Goal: Task Accomplishment & Management: Manage account settings

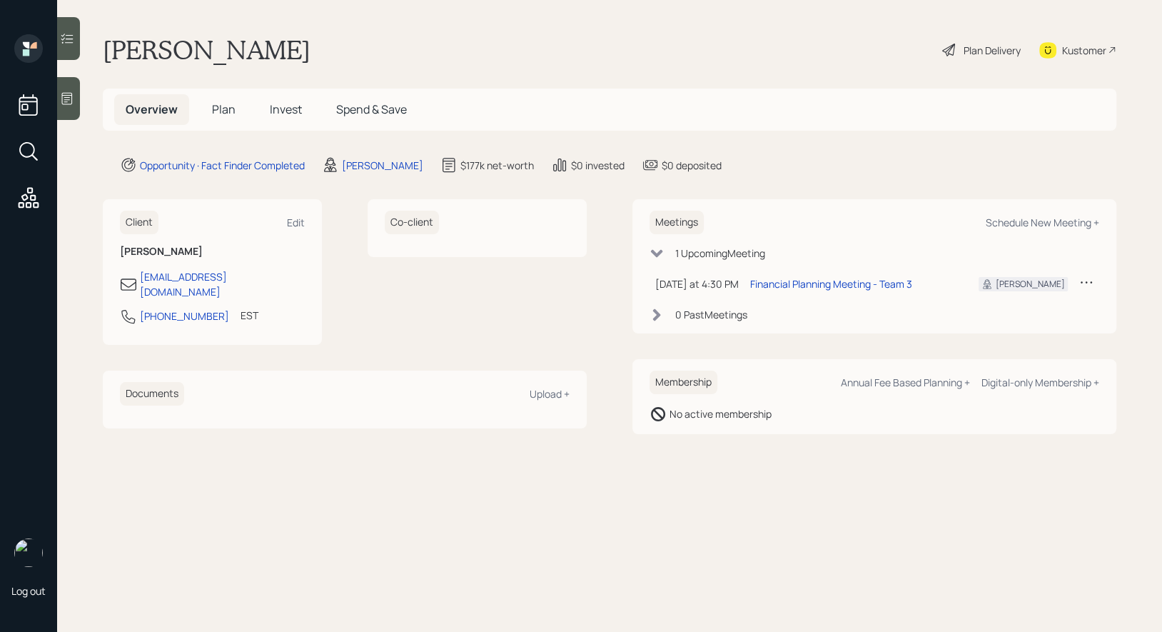
click at [970, 50] on div "Plan Delivery" at bounding box center [992, 50] width 57 height 15
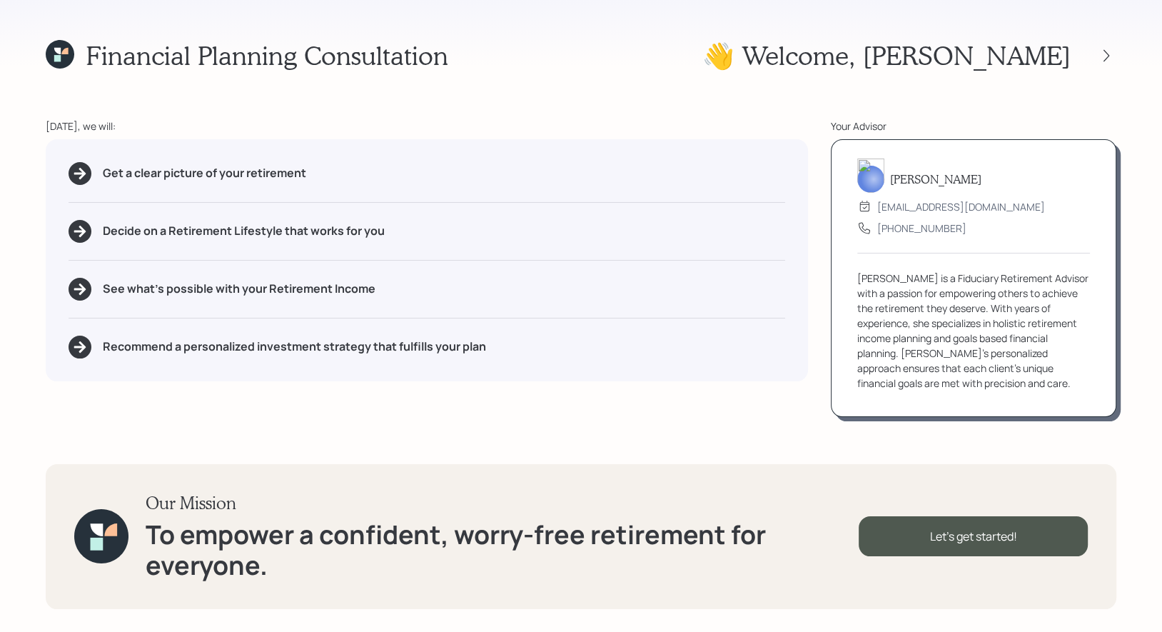
click at [1011, 116] on div "Financial Planning Consultation 👋 Welcome , [PERSON_NAME] [DATE], we will: Get …" at bounding box center [581, 316] width 1162 height 632
click at [1103, 54] on icon at bounding box center [1106, 56] width 14 height 14
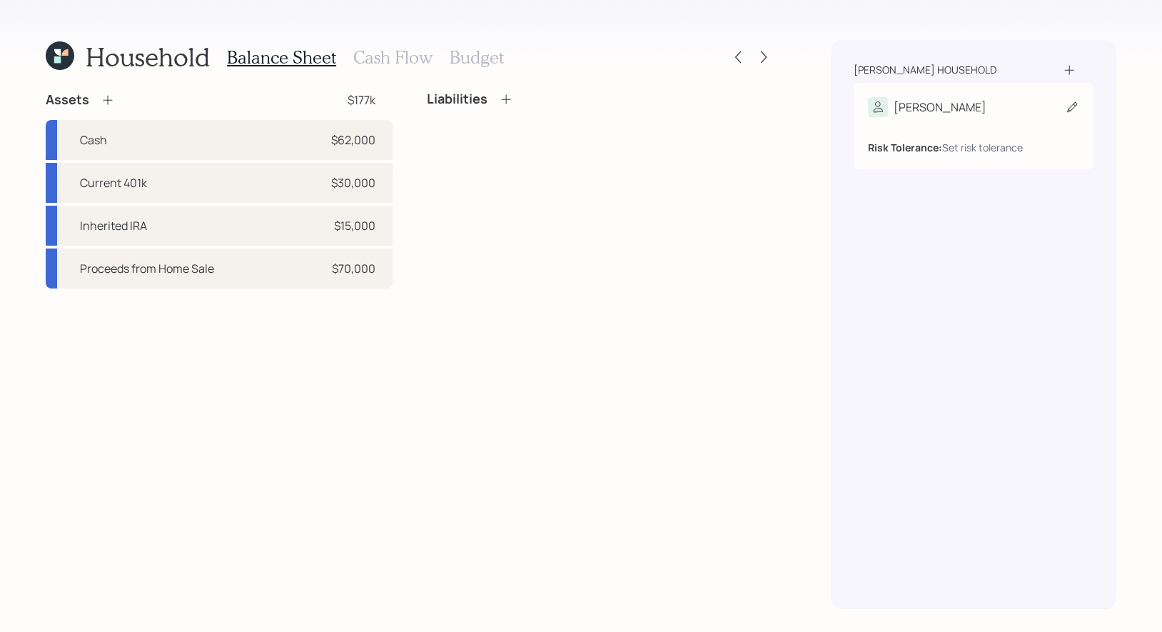
click at [1072, 101] on icon at bounding box center [1072, 107] width 14 height 14
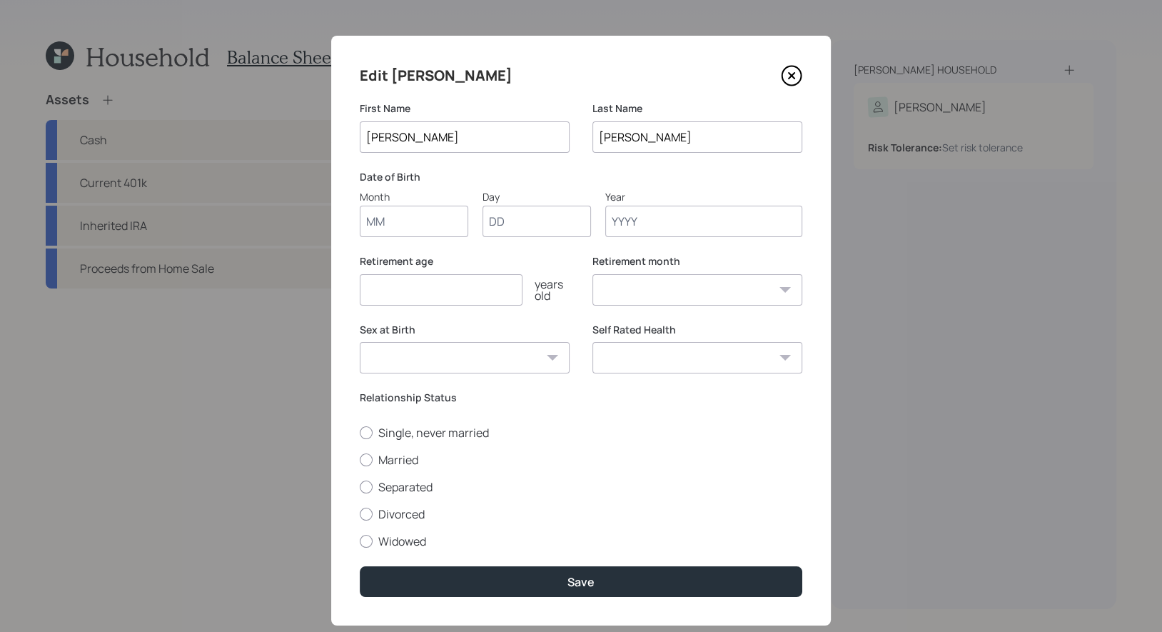
click at [412, 223] on input "Month" at bounding box center [414, 221] width 109 height 31
type input "03"
type input "14"
type input "1966"
select select "3"
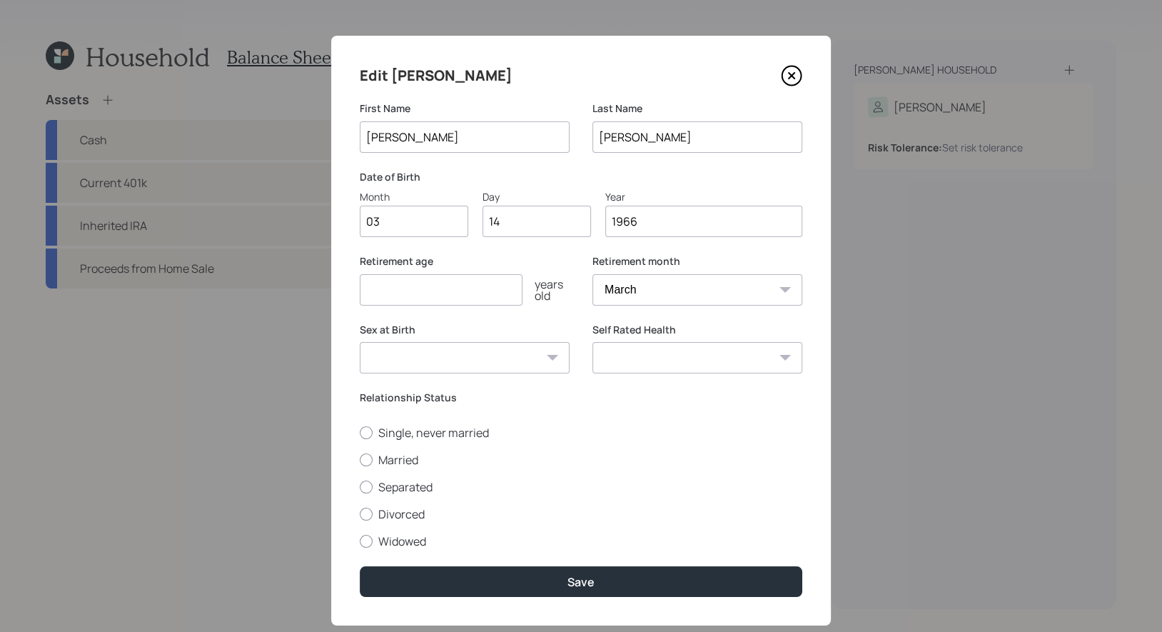
type input "1966"
click at [410, 293] on input "number" at bounding box center [441, 289] width 163 height 31
type input "70"
click at [365, 518] on div at bounding box center [366, 514] width 13 height 13
click at [360, 514] on input "Divorced" at bounding box center [359, 513] width 1 height 1
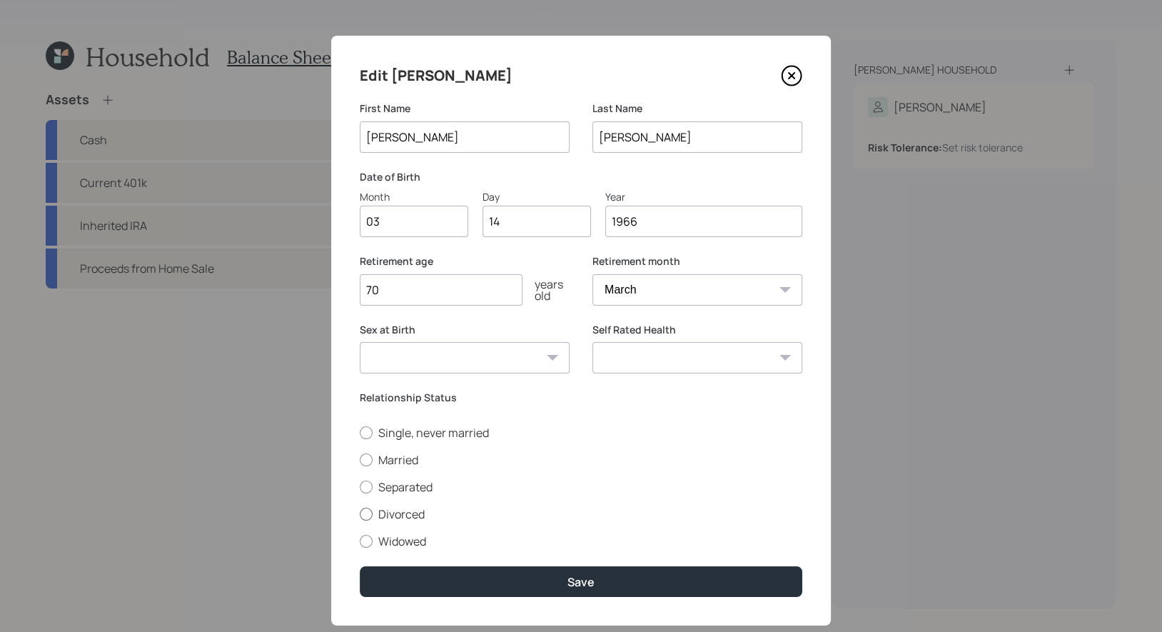
radio input "true"
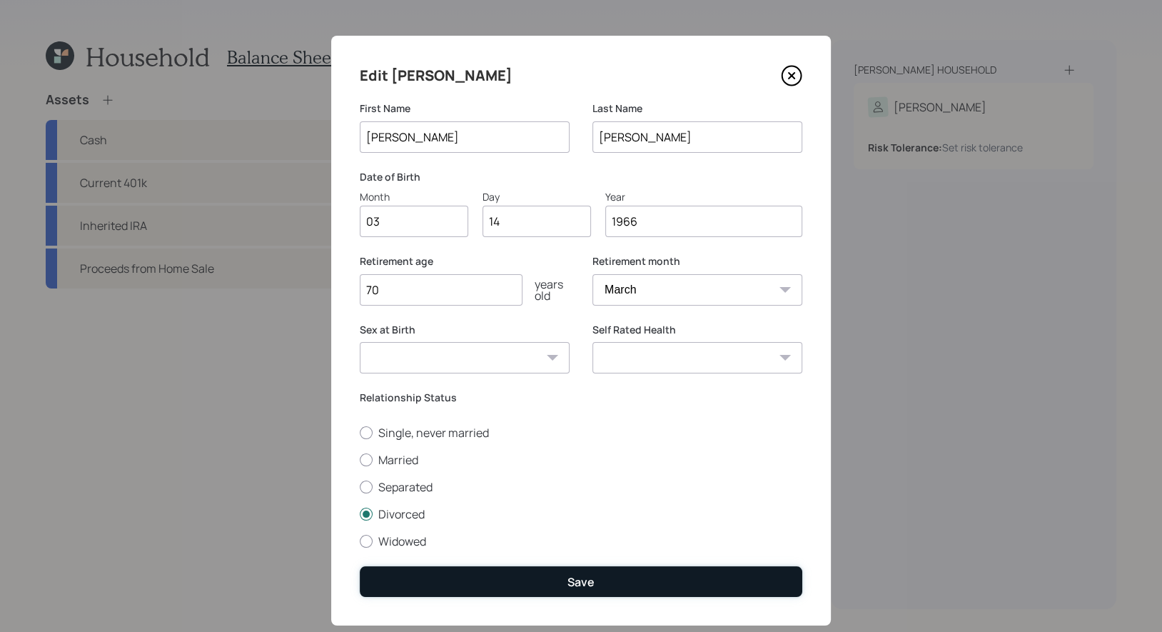
click at [471, 576] on button "Save" at bounding box center [581, 581] width 443 height 31
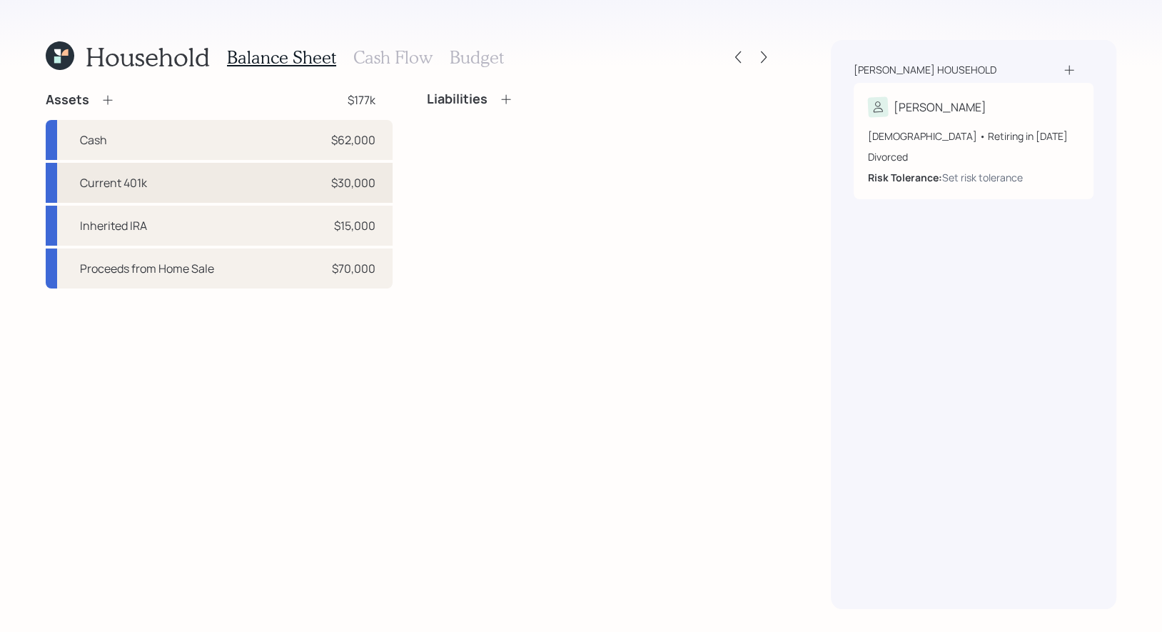
click at [228, 179] on div "Current 401k $30,000" at bounding box center [219, 183] width 347 height 40
select select "company_sponsored"
select select "balanced"
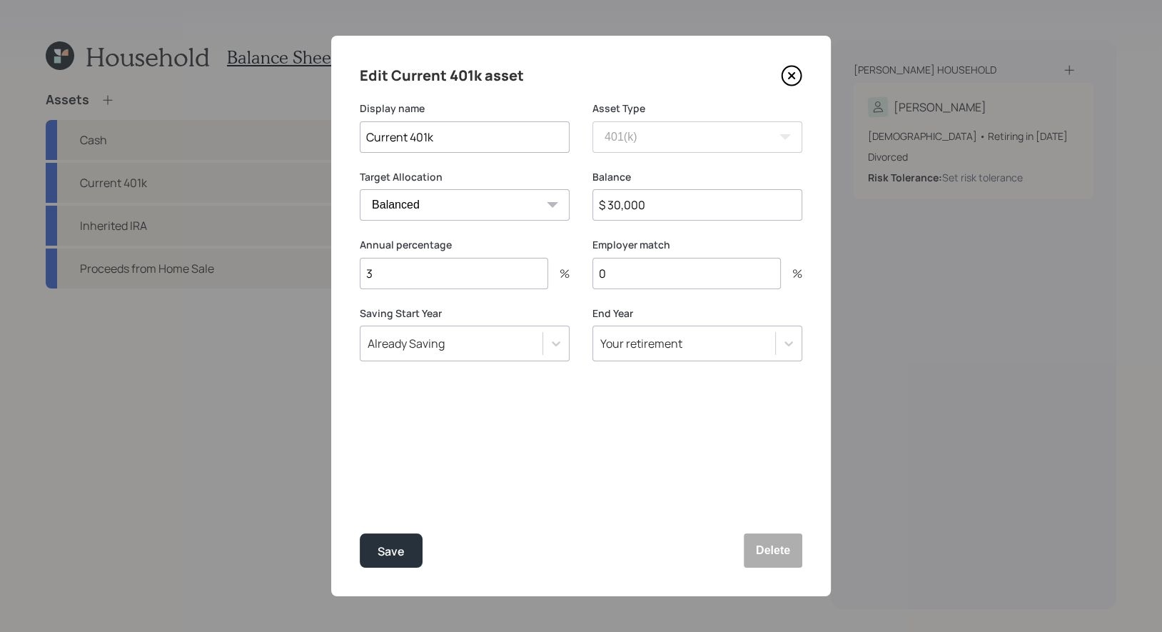
click at [622, 274] on input "0" at bounding box center [686, 273] width 188 height 31
type input "5"
click at [391, 555] on div "Save" at bounding box center [391, 551] width 27 height 19
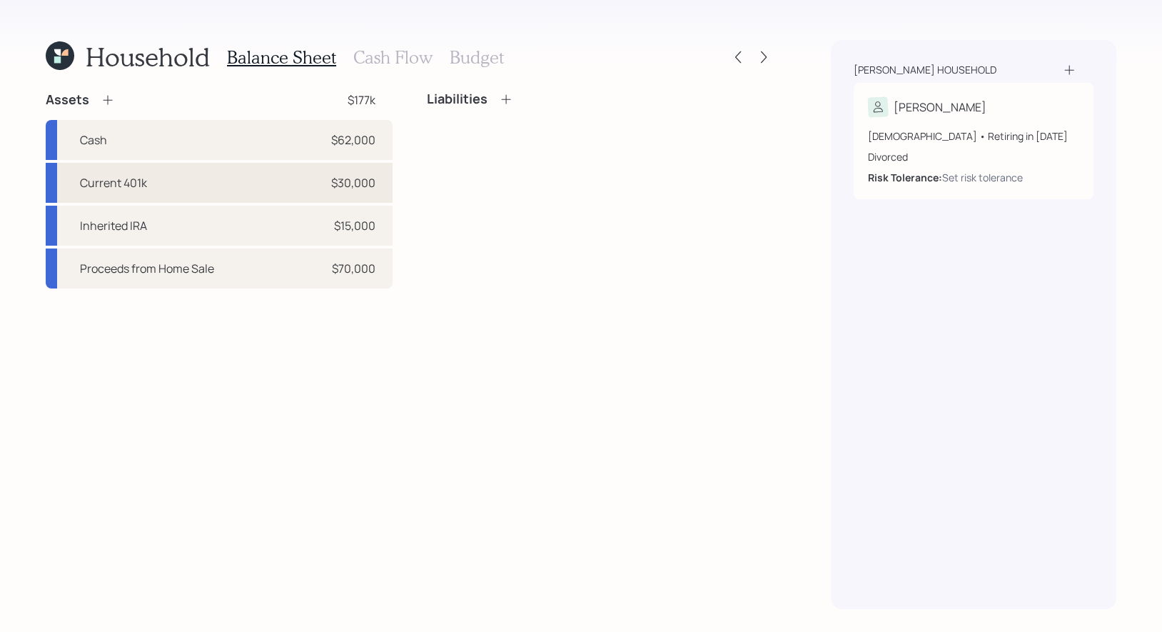
click at [241, 173] on div "Current 401k $30,000" at bounding box center [219, 183] width 347 height 40
select select "company_sponsored"
select select "balanced"
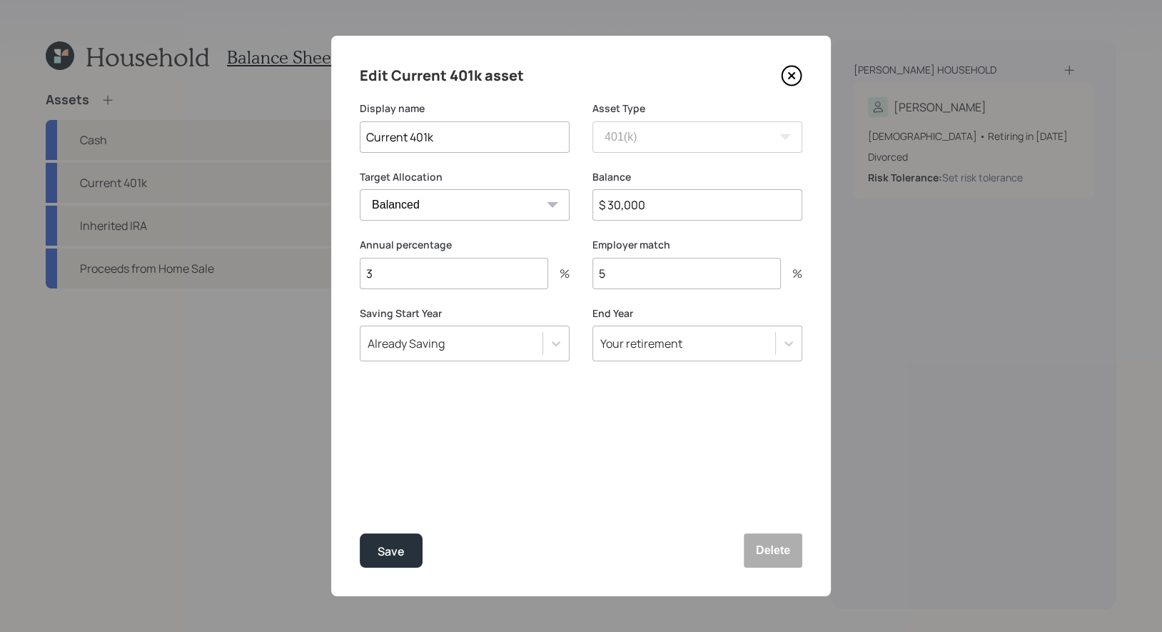
click at [408, 281] on input "3" at bounding box center [454, 273] width 188 height 31
type input "5"
click at [392, 550] on div "Save" at bounding box center [391, 551] width 27 height 19
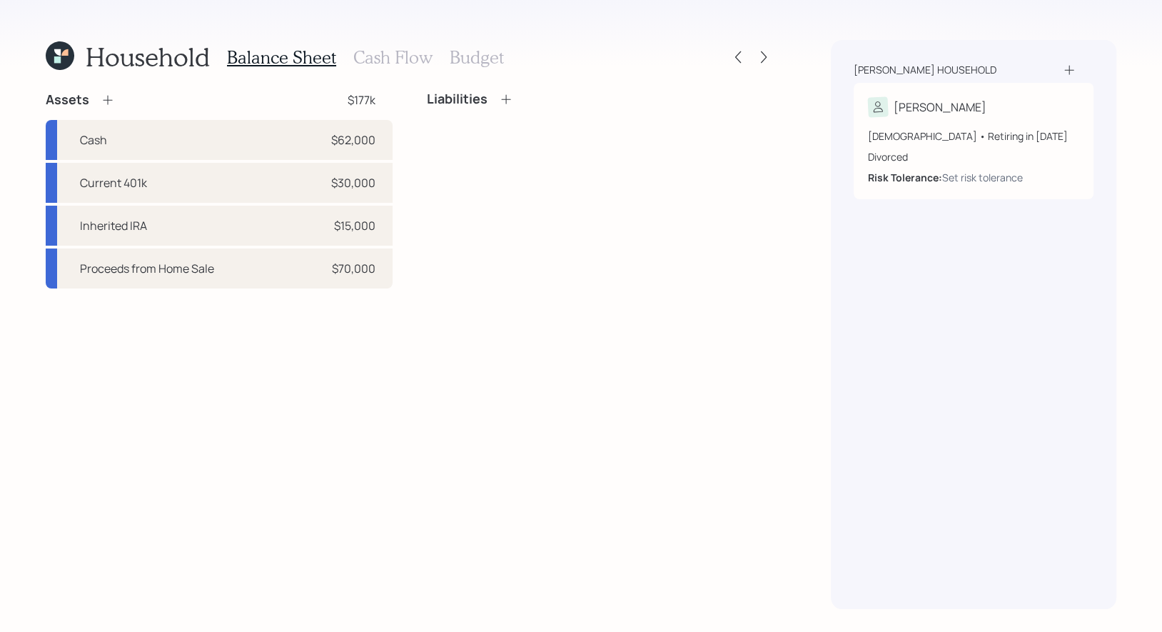
click at [110, 94] on icon at bounding box center [108, 100] width 14 height 14
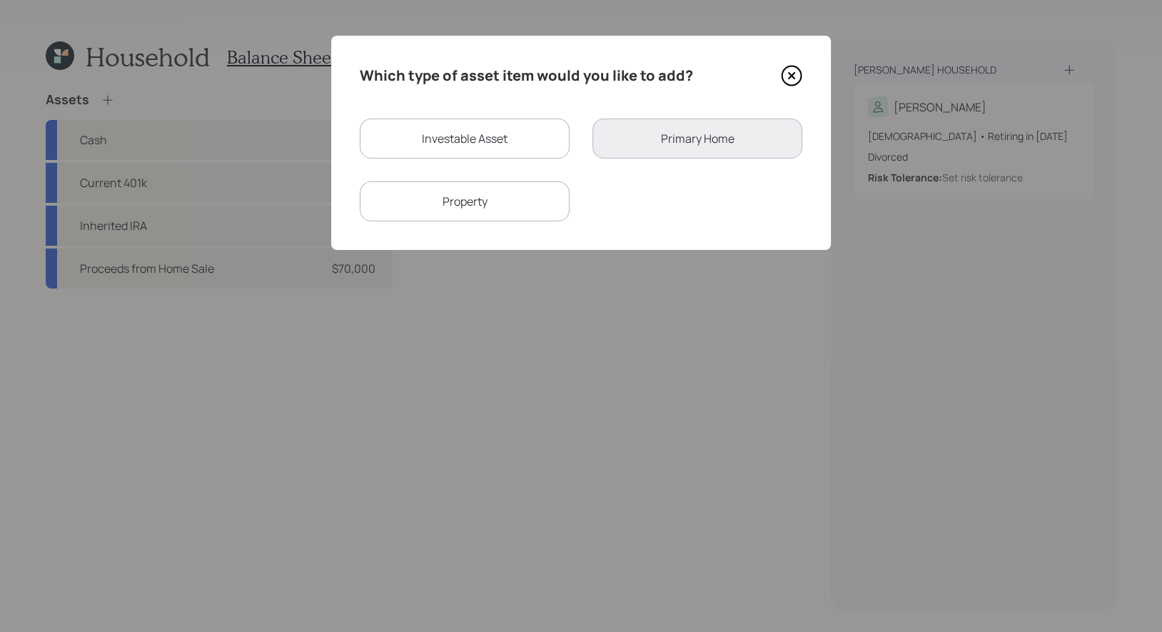
click at [463, 134] on div "Investable Asset" at bounding box center [465, 138] width 210 height 40
select select "taxable"
select select "balanced"
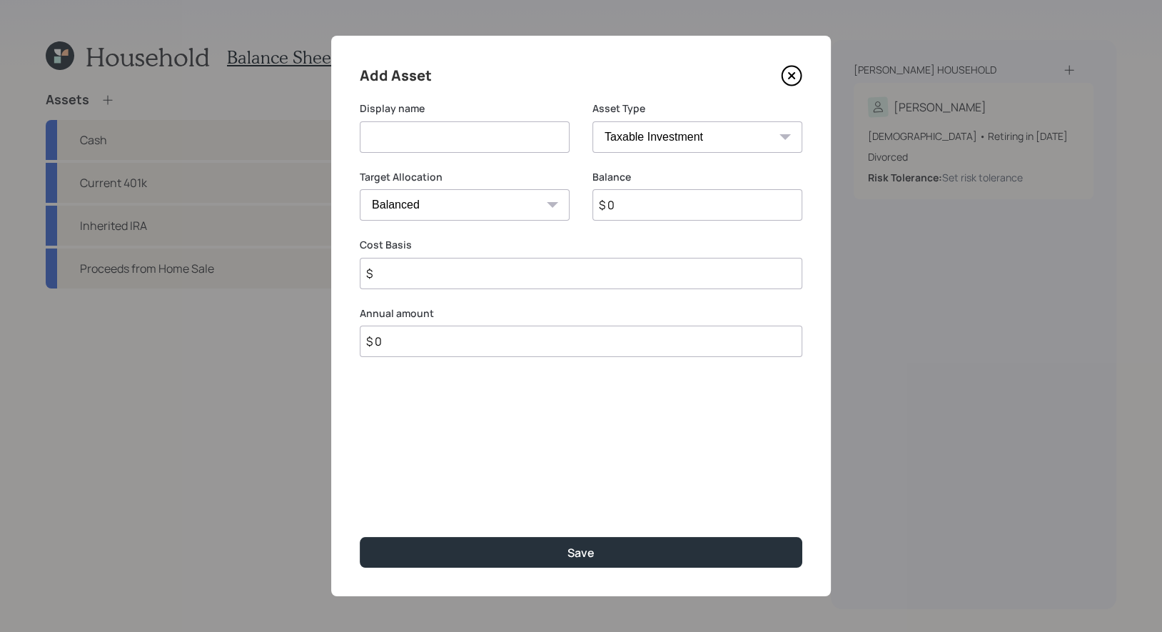
click at [452, 128] on input at bounding box center [465, 136] width 210 height 31
type input "Pension Lump Sum"
click at [695, 135] on select "SEP [PERSON_NAME] IRA 401(k) [PERSON_NAME] 401(k) 403(b) [PERSON_NAME] 403(b) 4…" at bounding box center [697, 136] width 210 height 31
select select "ira"
click at [592, 121] on select "SEP [PERSON_NAME] IRA 401(k) [PERSON_NAME] 401(k) 403(b) [PERSON_NAME] 403(b) 4…" at bounding box center [697, 136] width 210 height 31
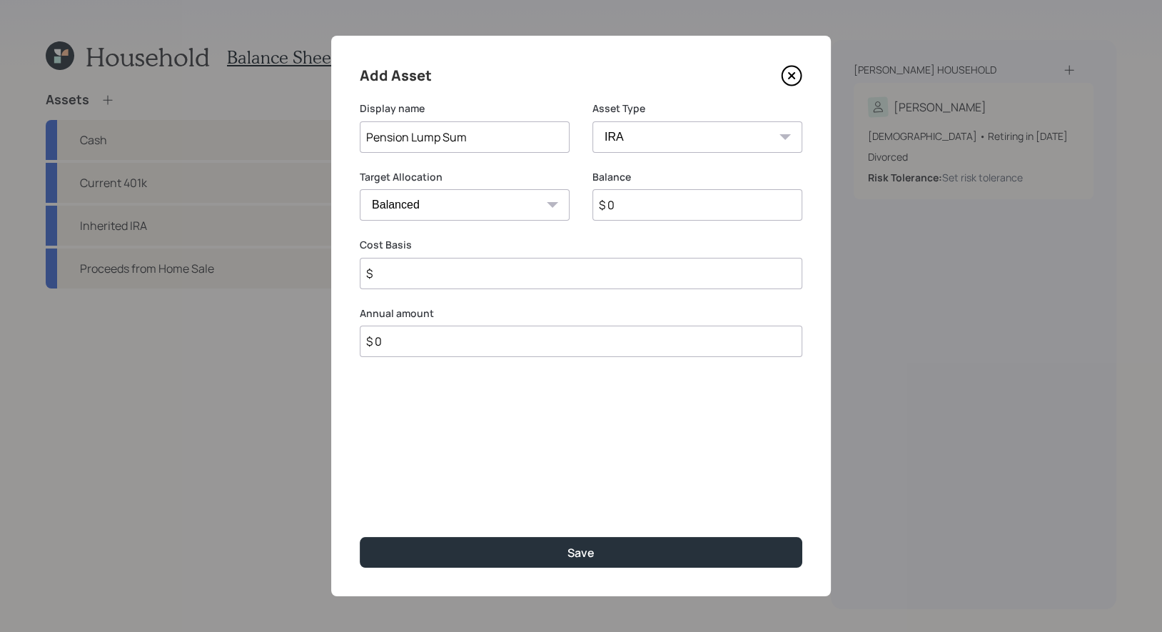
type input "$"
click at [644, 212] on input "$ 0" at bounding box center [697, 204] width 210 height 31
type input "$ 60,000"
click at [442, 274] on input "$" at bounding box center [581, 273] width 443 height 31
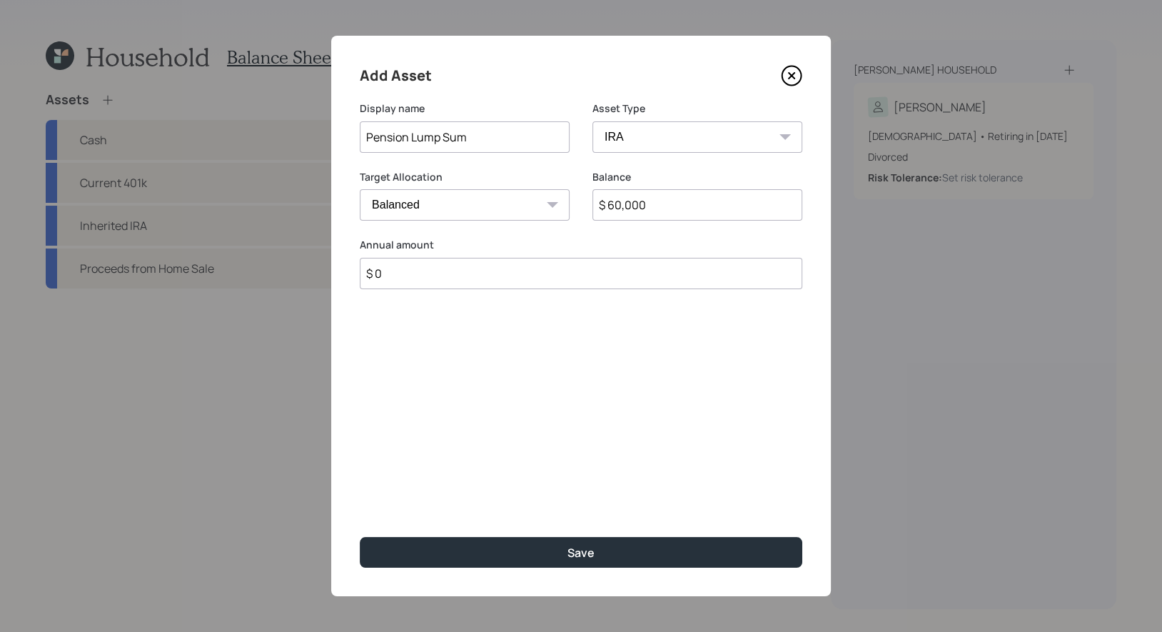
type input "$ 0"
click at [462, 216] on select "Cash Conservative Balanced Aggressive" at bounding box center [465, 204] width 210 height 31
select select "conservative"
click at [360, 189] on select "Cash Conservative Balanced Aggressive" at bounding box center [465, 204] width 210 height 31
click at [614, 206] on input "$ 60,000" at bounding box center [697, 204] width 210 height 31
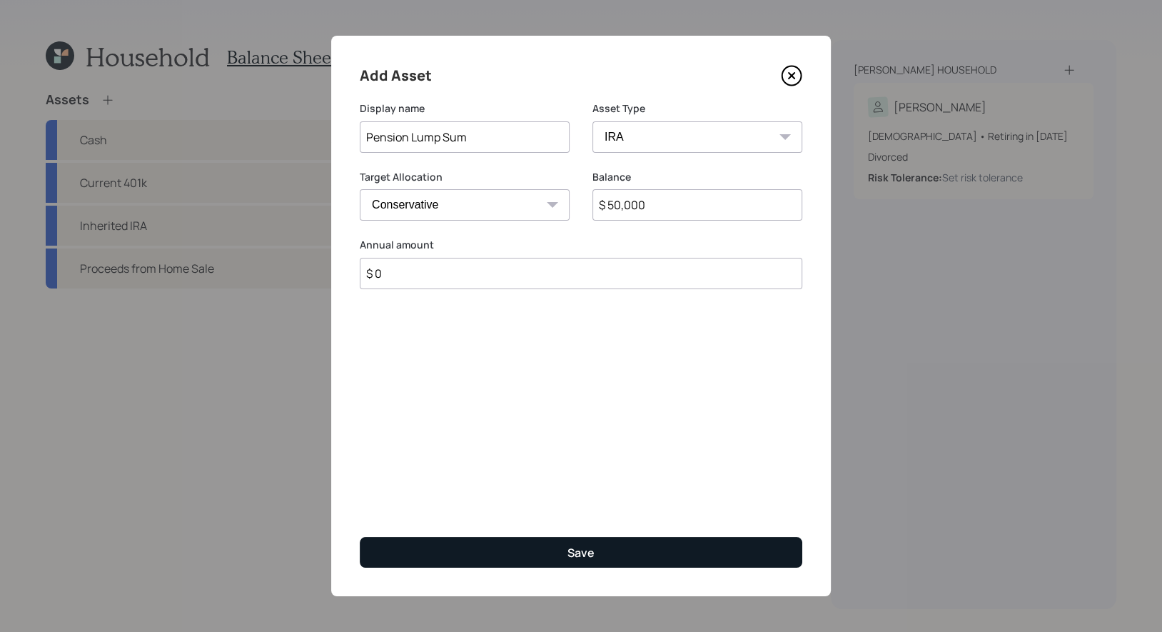
type input "$ 50,000"
click at [469, 550] on button "Save" at bounding box center [581, 552] width 443 height 31
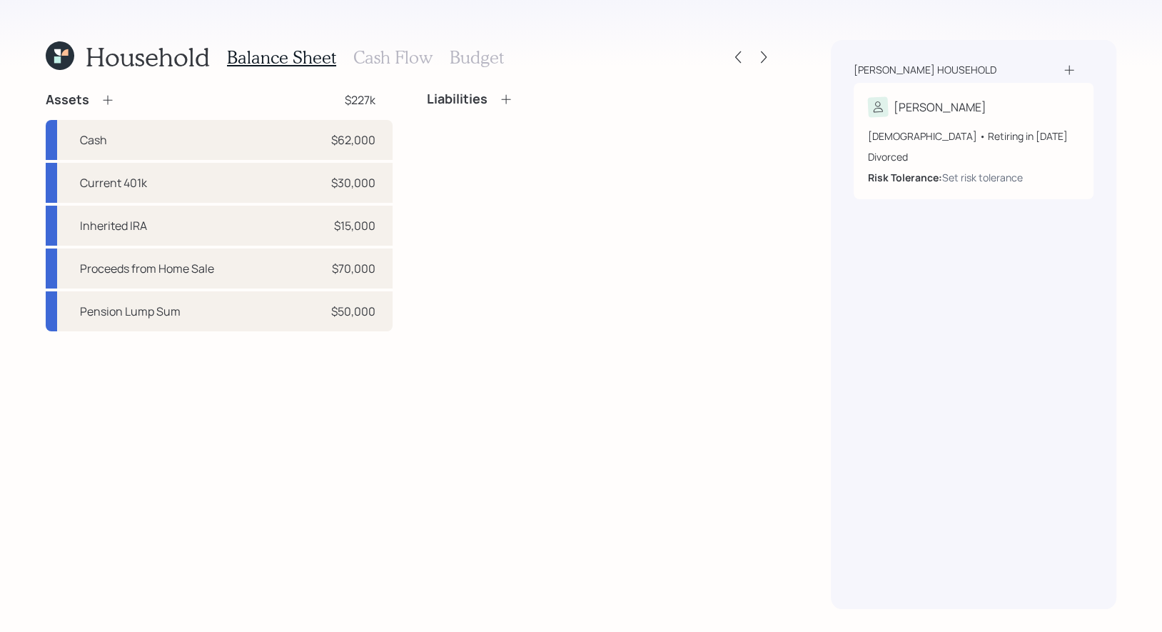
click at [375, 57] on h3 "Cash Flow" at bounding box center [392, 57] width 79 height 21
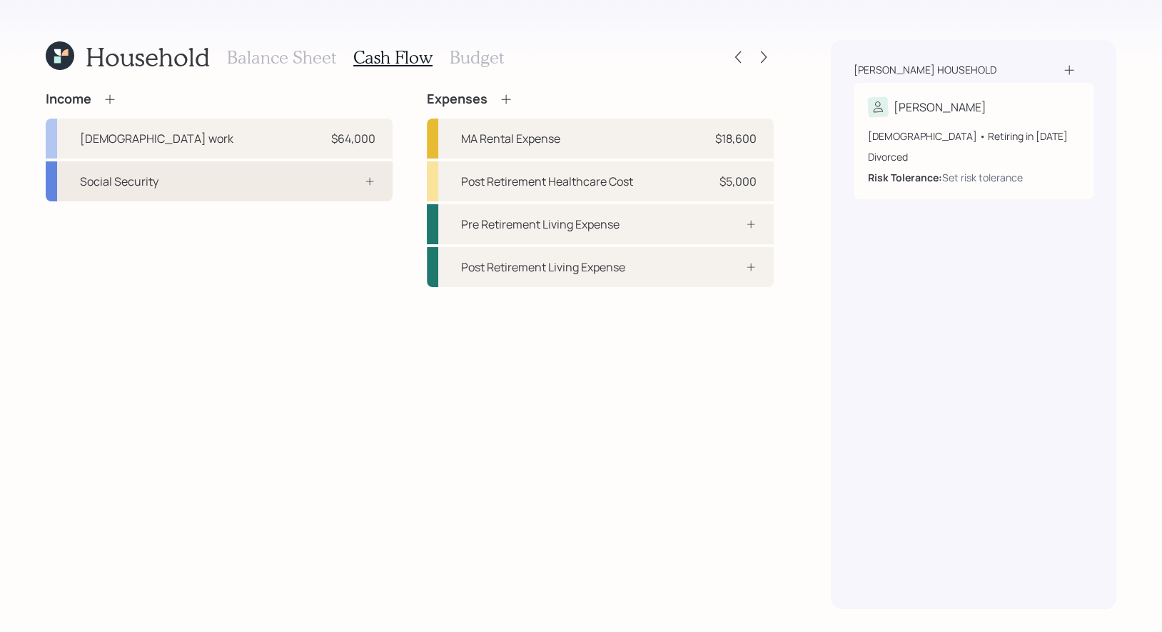
click at [271, 184] on div "Social Security" at bounding box center [219, 181] width 347 height 40
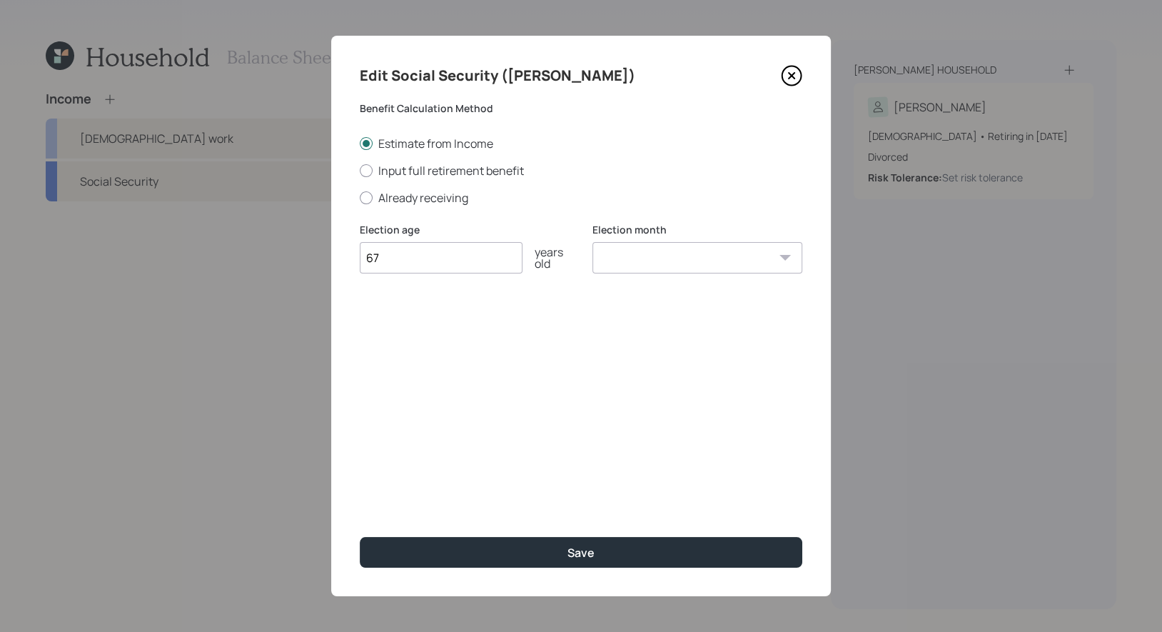
type input "67"
click at [639, 263] on select "January February March April May June July August September October November De…" at bounding box center [697, 257] width 210 height 31
select select "3"
click at [592, 242] on select "January February March April May June July August September October November De…" at bounding box center [697, 257] width 210 height 31
click at [401, 264] on input "67" at bounding box center [441, 257] width 163 height 31
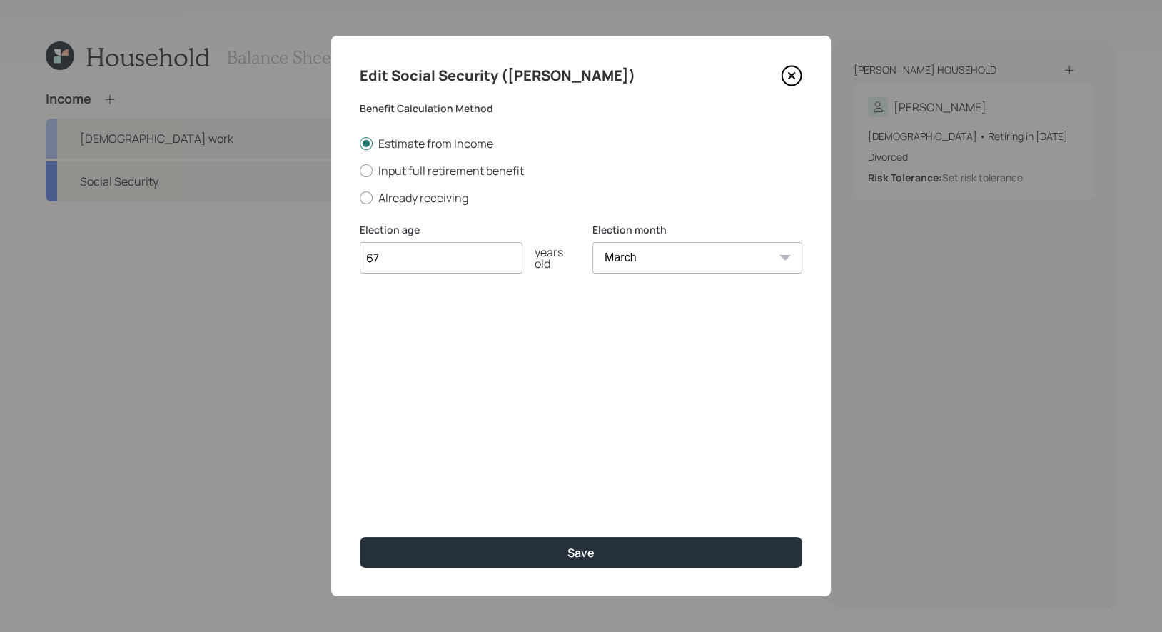
type input "6"
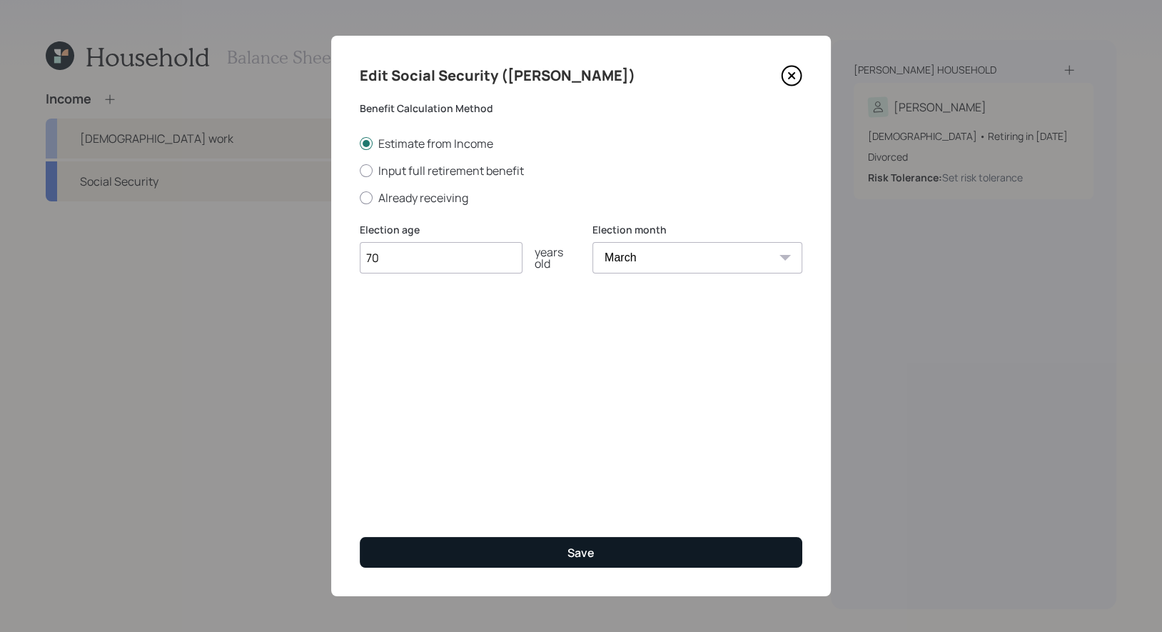
type input "70"
click at [523, 550] on button "Save" at bounding box center [581, 552] width 443 height 31
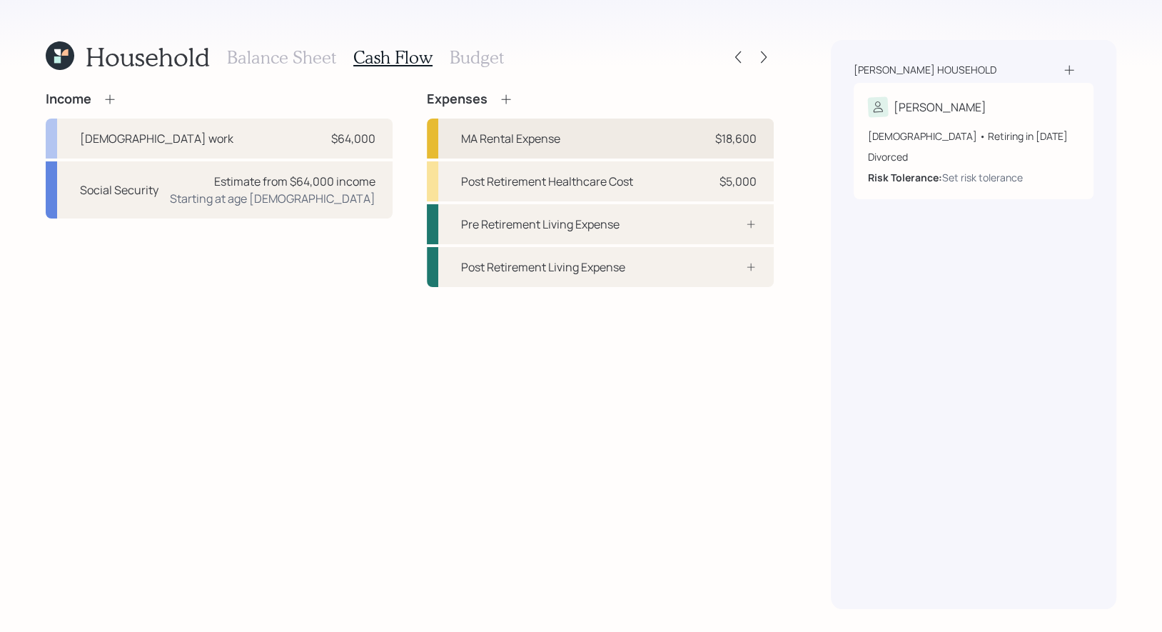
click at [472, 141] on div "MA Rental Expense" at bounding box center [510, 138] width 99 height 17
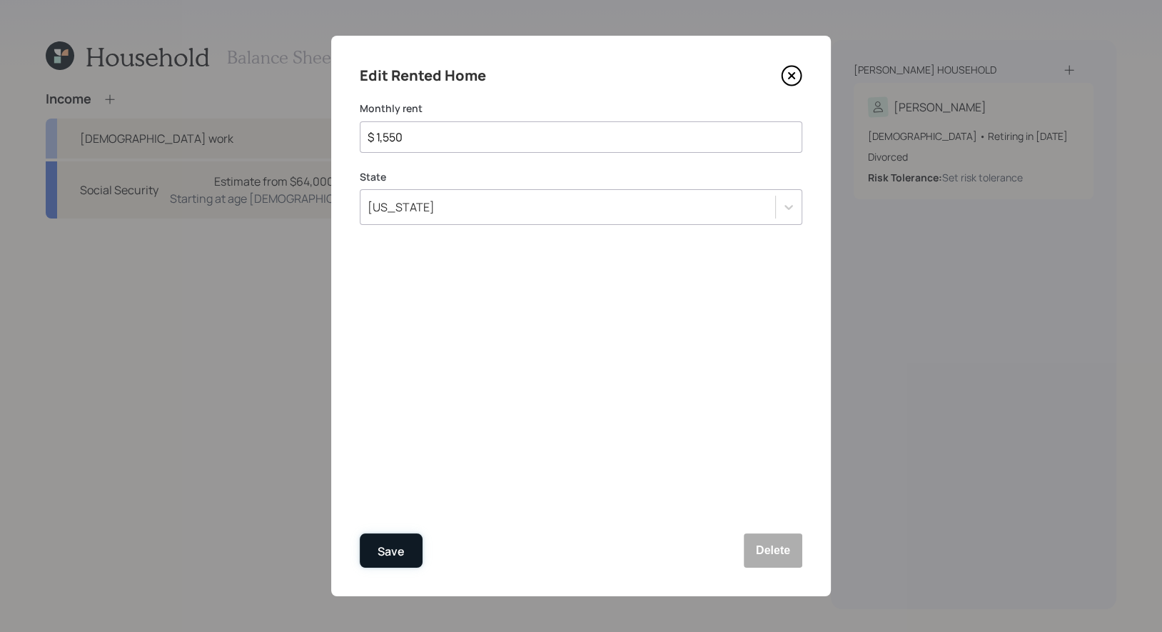
click at [390, 544] on div "Save" at bounding box center [391, 551] width 27 height 19
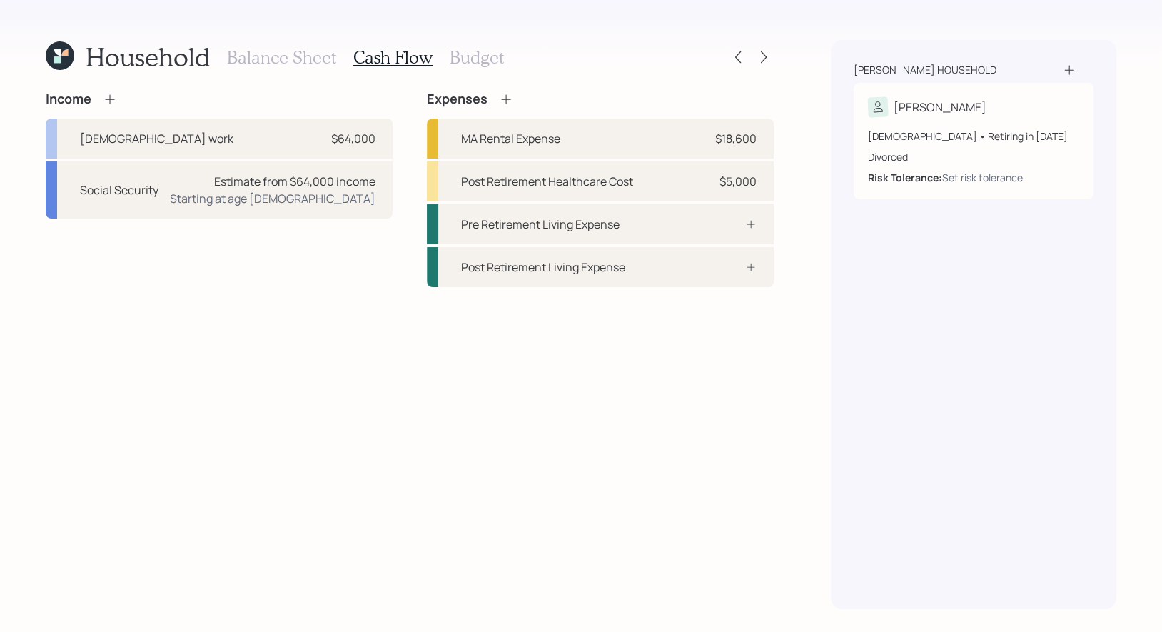
click at [474, 56] on h3 "Budget" at bounding box center [477, 57] width 54 height 21
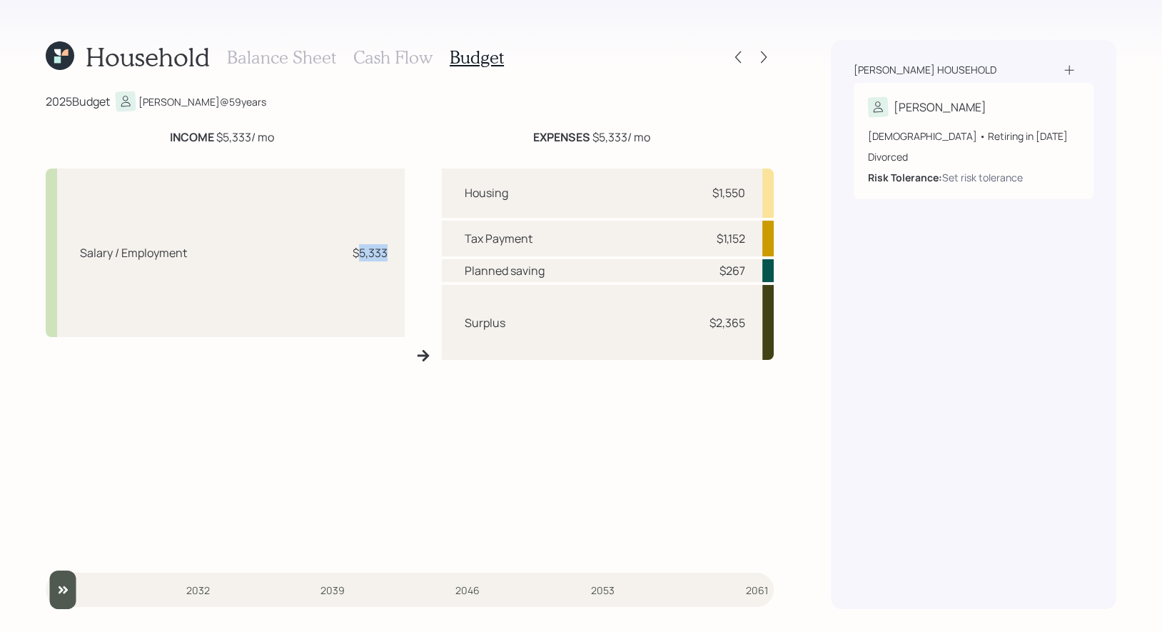
drag, startPoint x: 386, startPoint y: 253, endPoint x: 356, endPoint y: 254, distance: 30.0
click at [356, 254] on div "$5,333" at bounding box center [370, 252] width 35 height 17
click at [401, 56] on h3 "Cash Flow" at bounding box center [392, 57] width 79 height 21
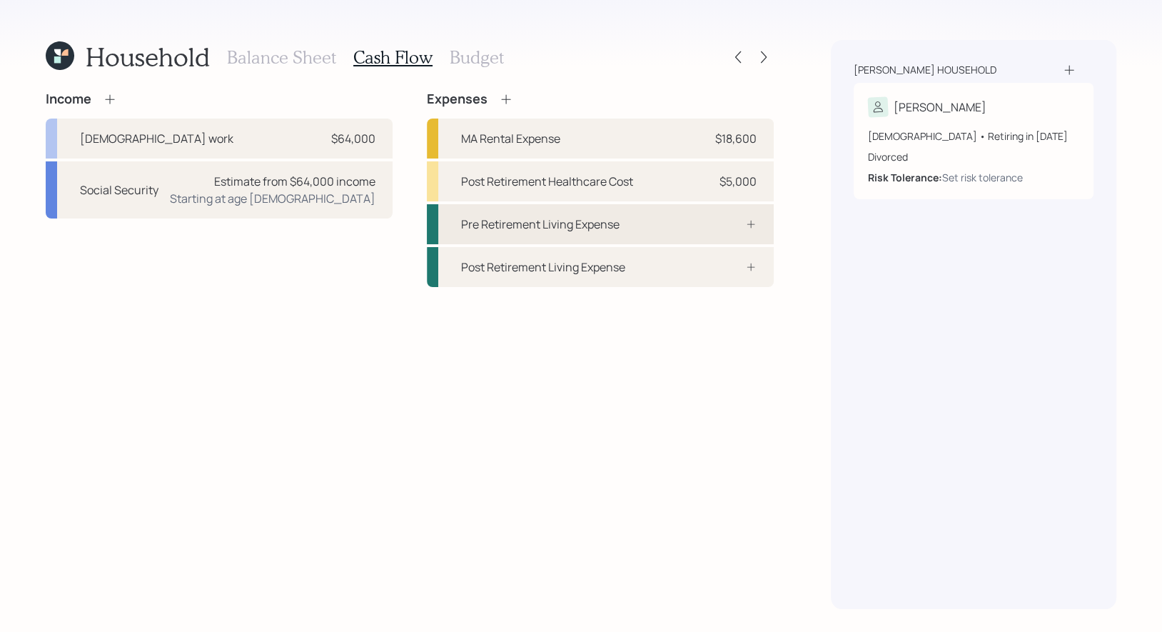
click at [626, 223] on div "Pre Retirement Living Expense" at bounding box center [600, 224] width 347 height 40
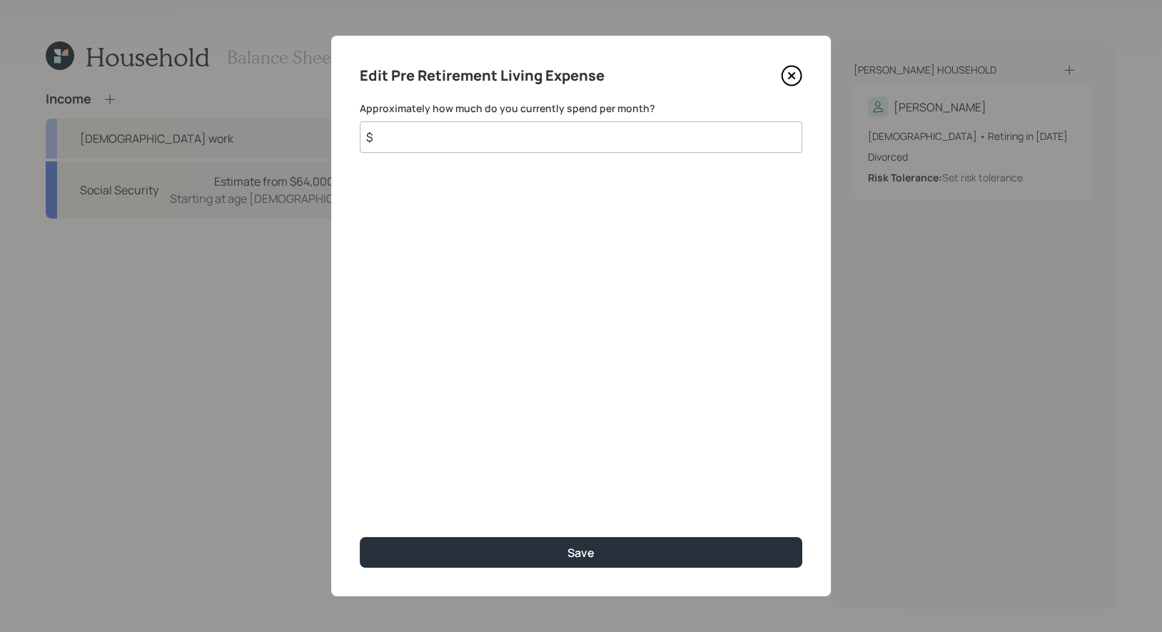
click at [419, 145] on input "$" at bounding box center [581, 136] width 443 height 31
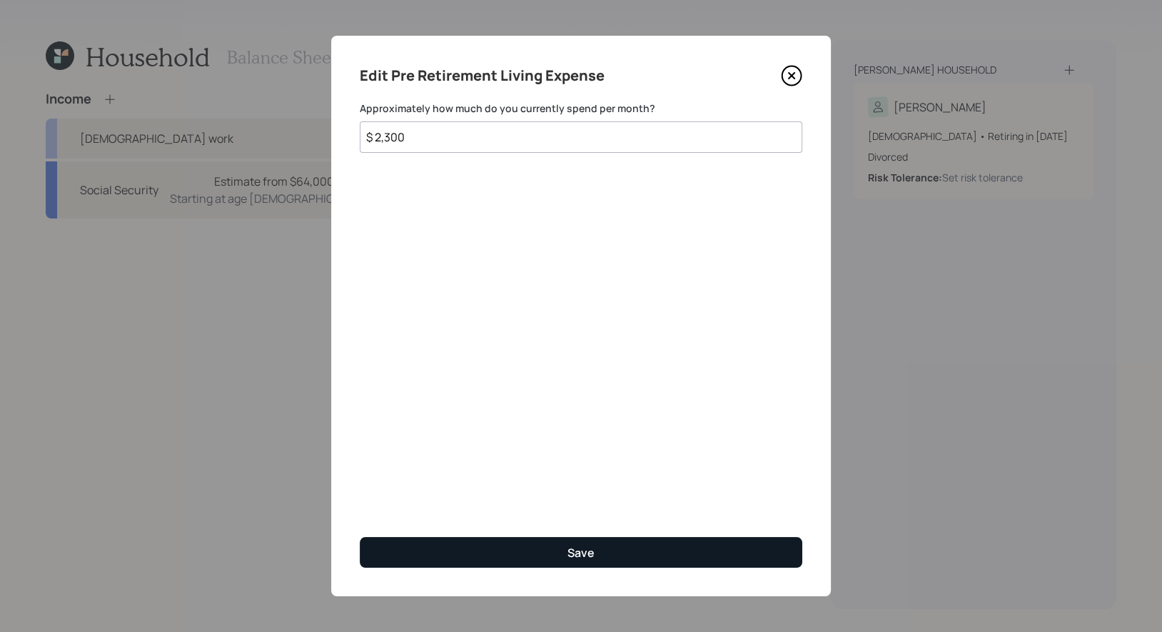
type input "$ 2,300"
click at [468, 557] on button "Save" at bounding box center [581, 552] width 443 height 31
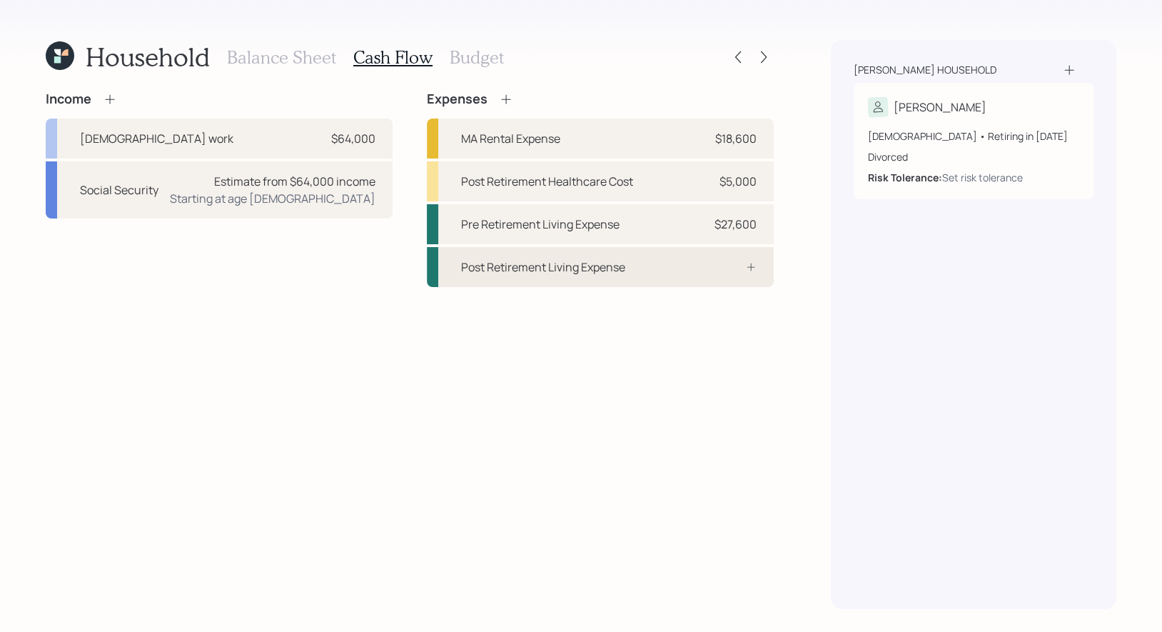
click at [493, 258] on div "Post Retirement Living Expense" at bounding box center [543, 266] width 164 height 17
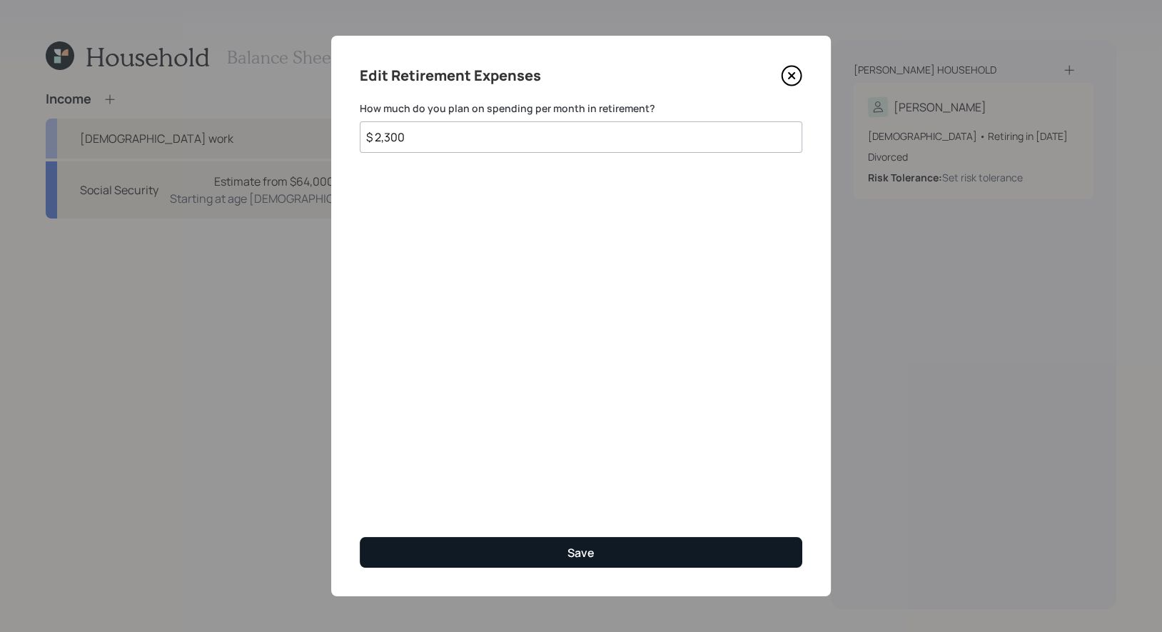
type input "$ 2,300"
click at [468, 547] on button "Save" at bounding box center [581, 552] width 443 height 31
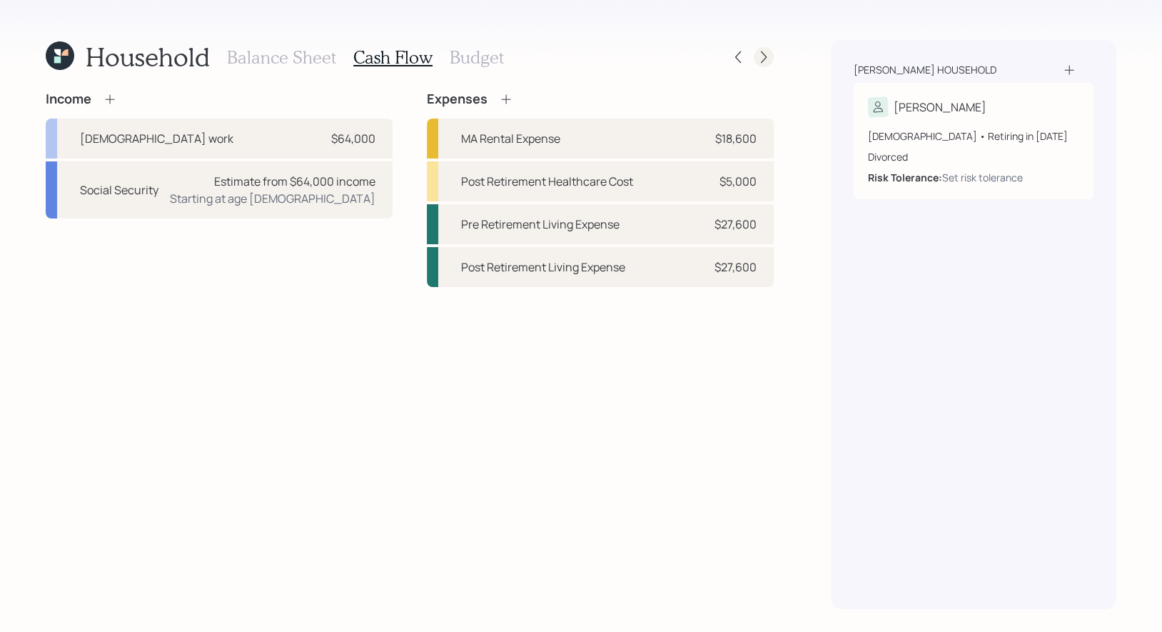
click at [764, 61] on icon at bounding box center [764, 57] width 14 height 14
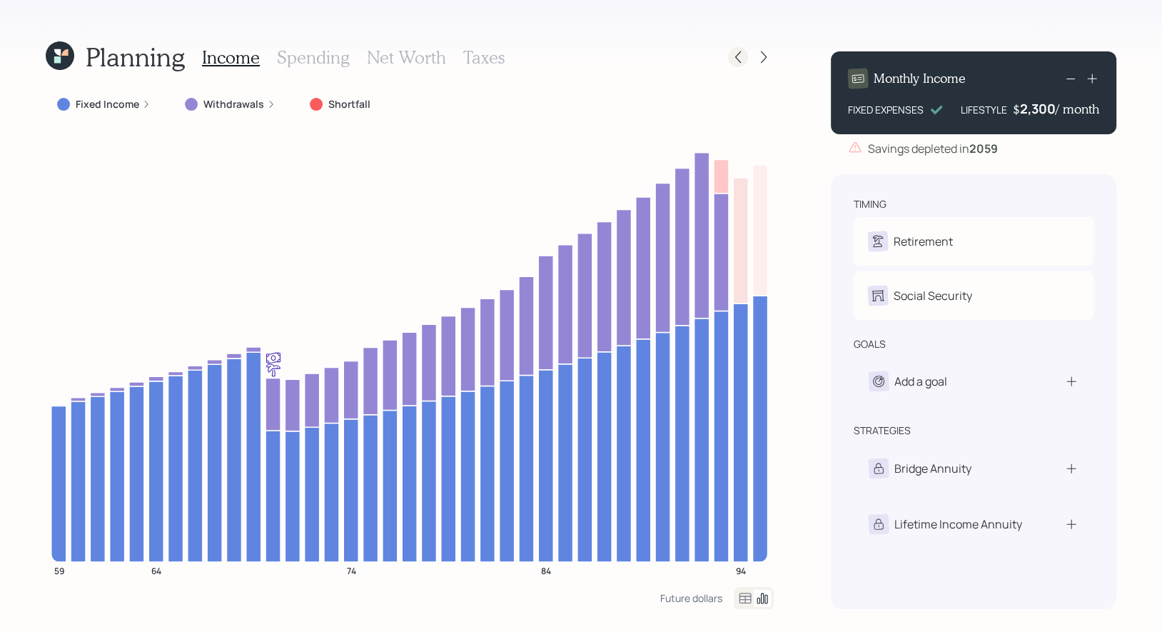
click at [740, 61] on icon at bounding box center [738, 57] width 6 height 12
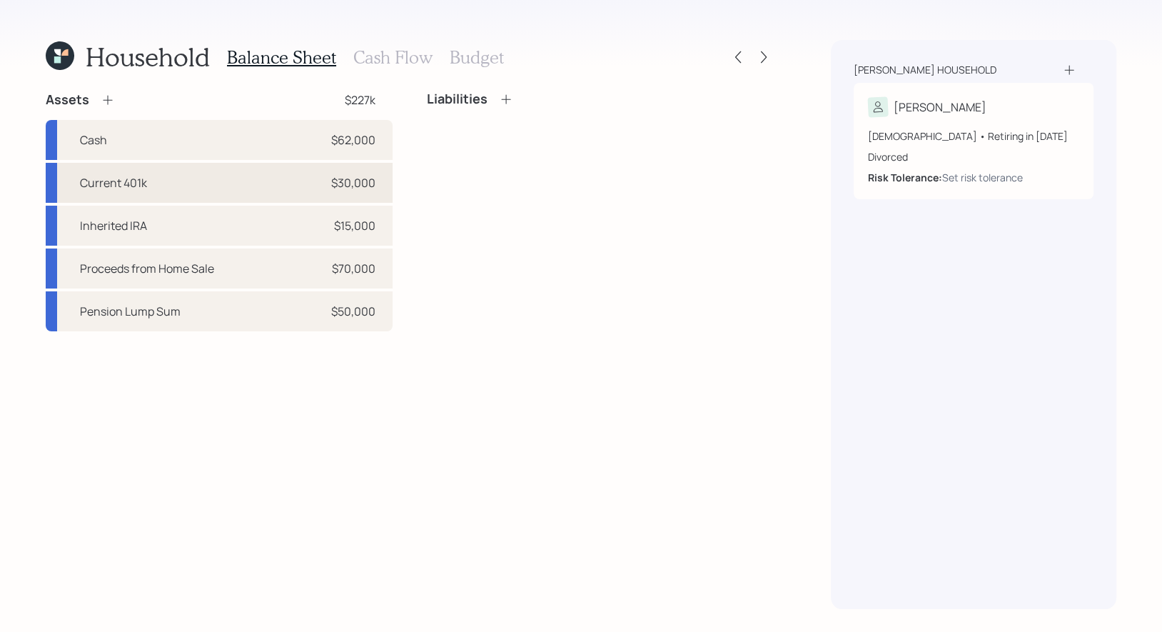
click at [206, 181] on div "Current 401k $30,000" at bounding box center [219, 183] width 347 height 40
select select "company_sponsored"
select select "balanced"
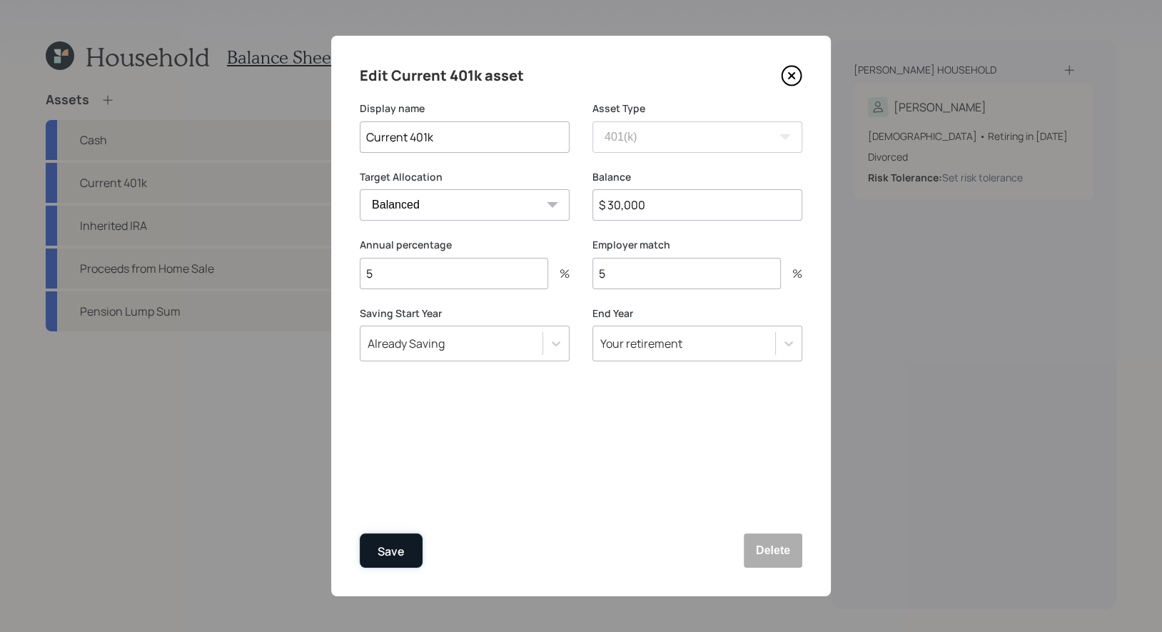
click at [391, 555] on div "Save" at bounding box center [391, 551] width 27 height 19
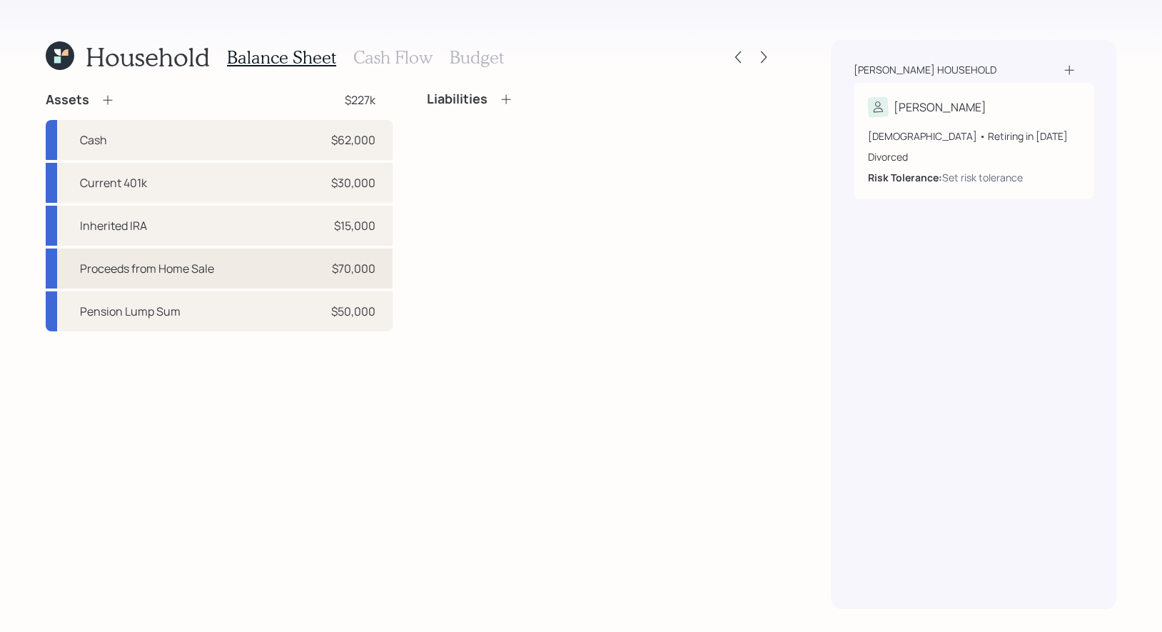
click at [238, 267] on div "Proceeds from Home Sale $70,000" at bounding box center [219, 268] width 347 height 40
select select "taxable"
select select "balanced"
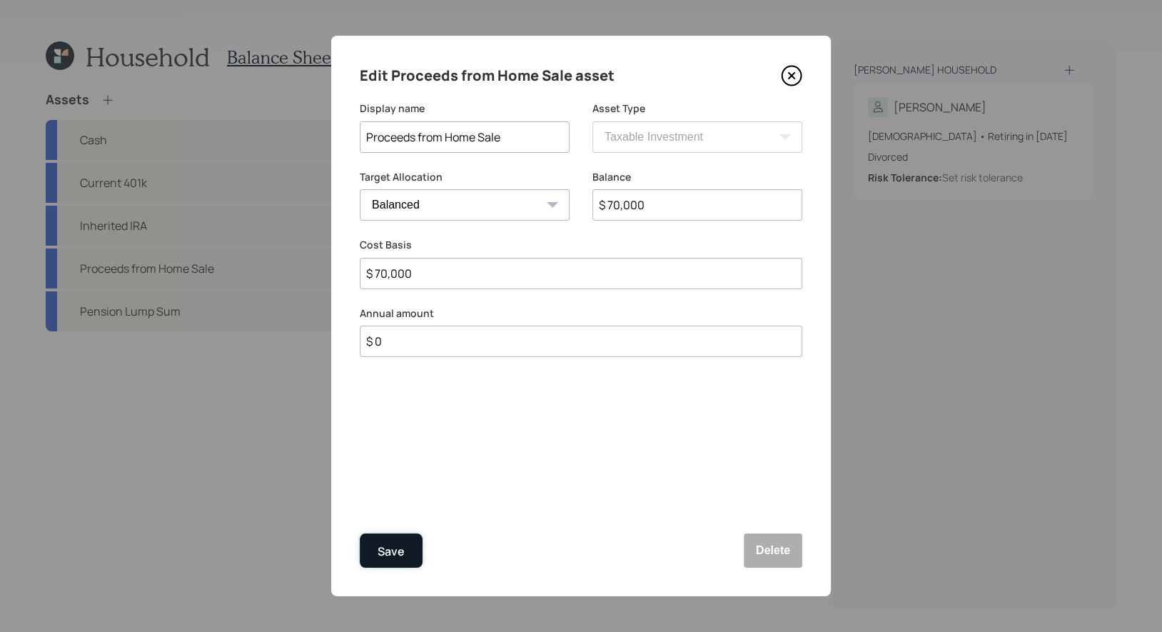
click at [397, 550] on div "Save" at bounding box center [391, 551] width 27 height 19
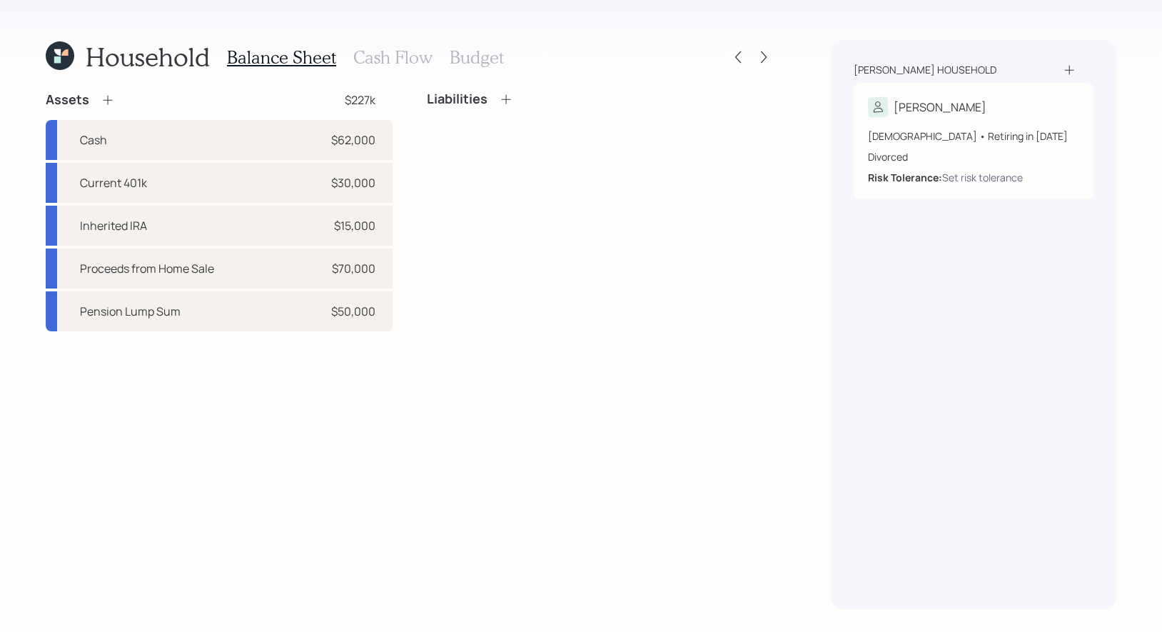
click at [388, 51] on h3 "Cash Flow" at bounding box center [392, 57] width 79 height 21
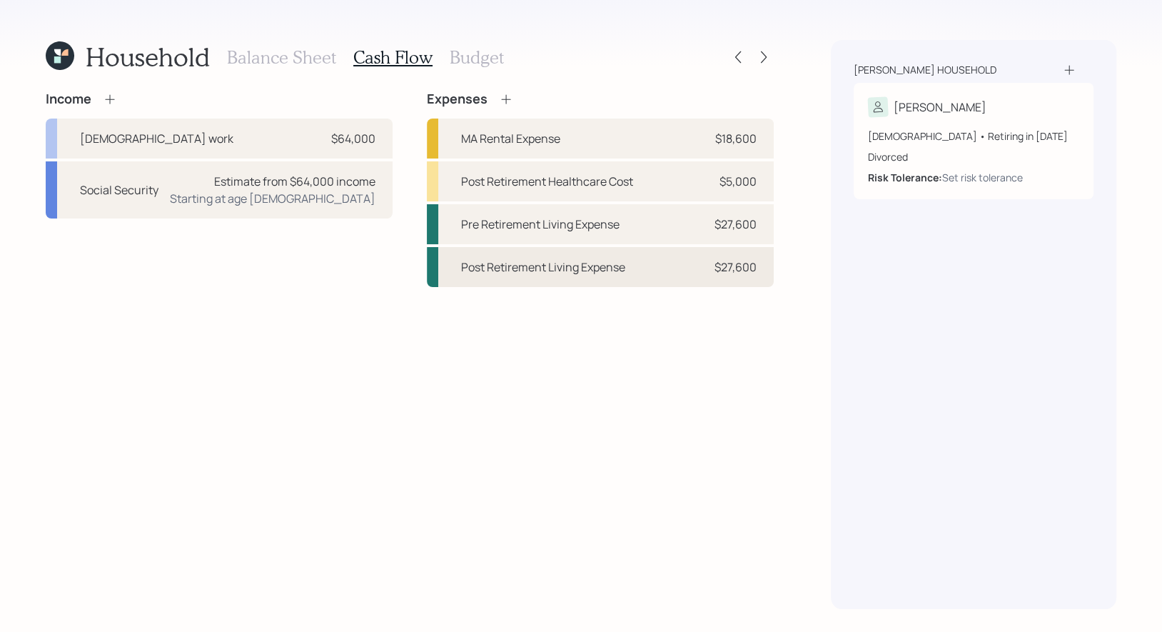
click at [522, 269] on div "Post Retirement Living Expense" at bounding box center [543, 266] width 164 height 17
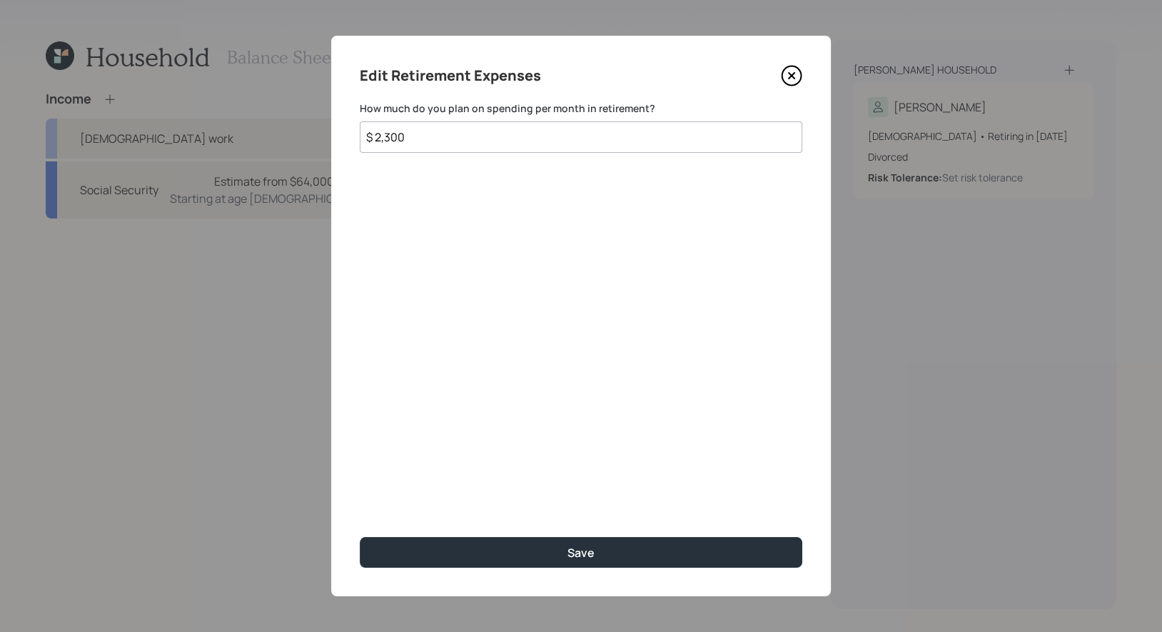
click at [794, 68] on icon at bounding box center [791, 75] width 21 height 21
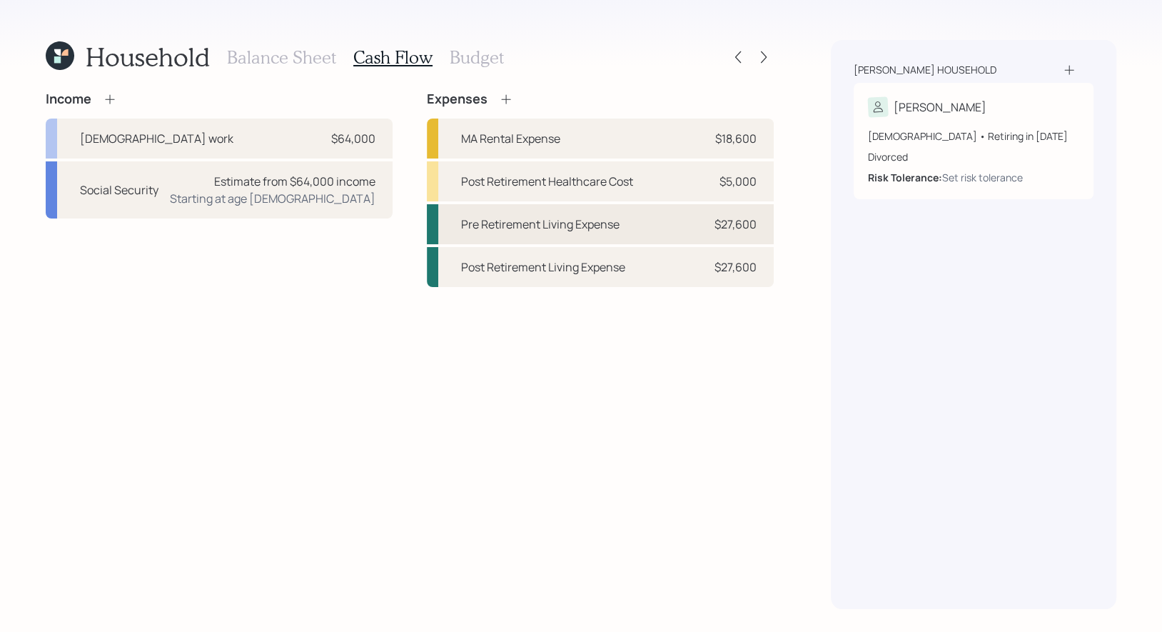
click at [498, 229] on div "Pre Retirement Living Expense" at bounding box center [540, 224] width 158 height 17
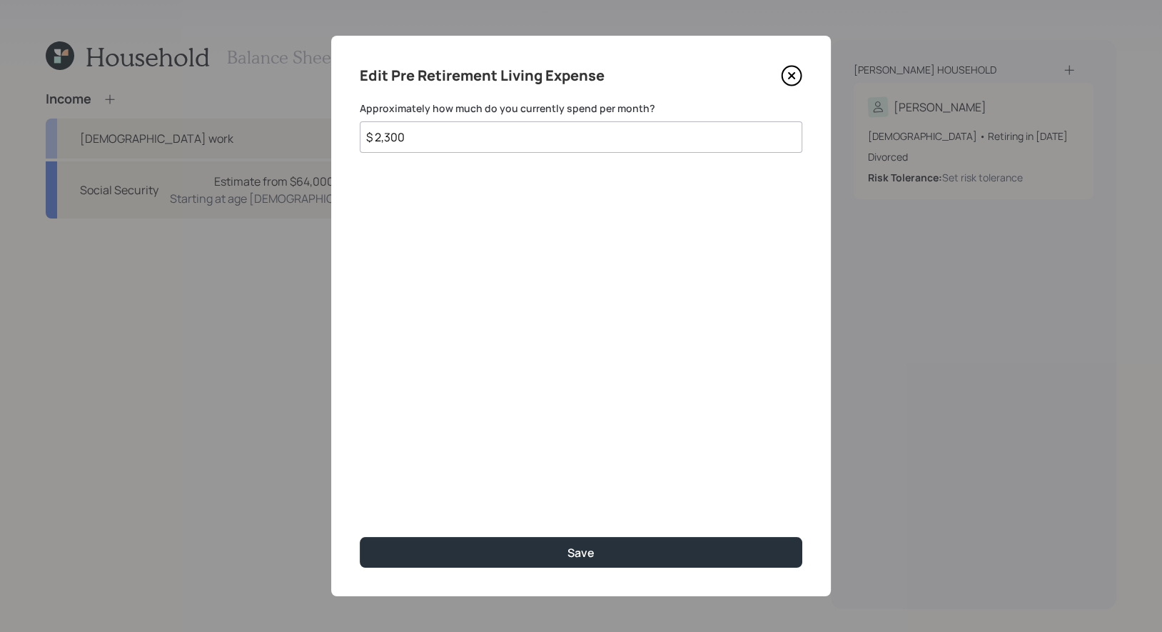
click at [415, 145] on input "$ 2,300" at bounding box center [581, 136] width 443 height 31
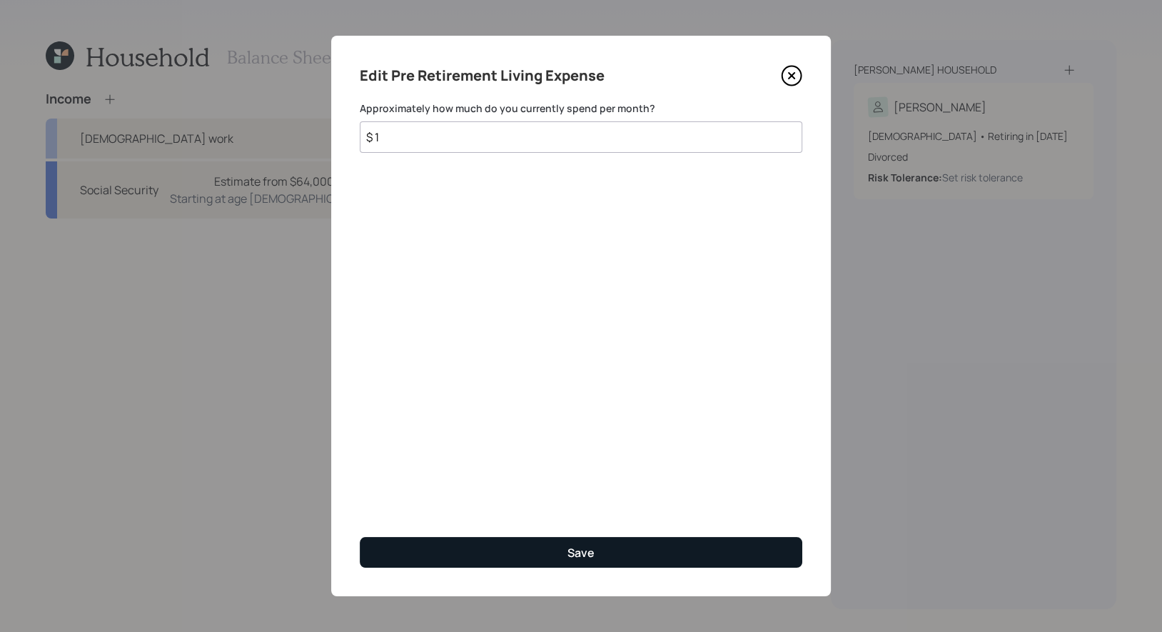
type input "$ 1"
click at [427, 555] on button "Save" at bounding box center [581, 552] width 443 height 31
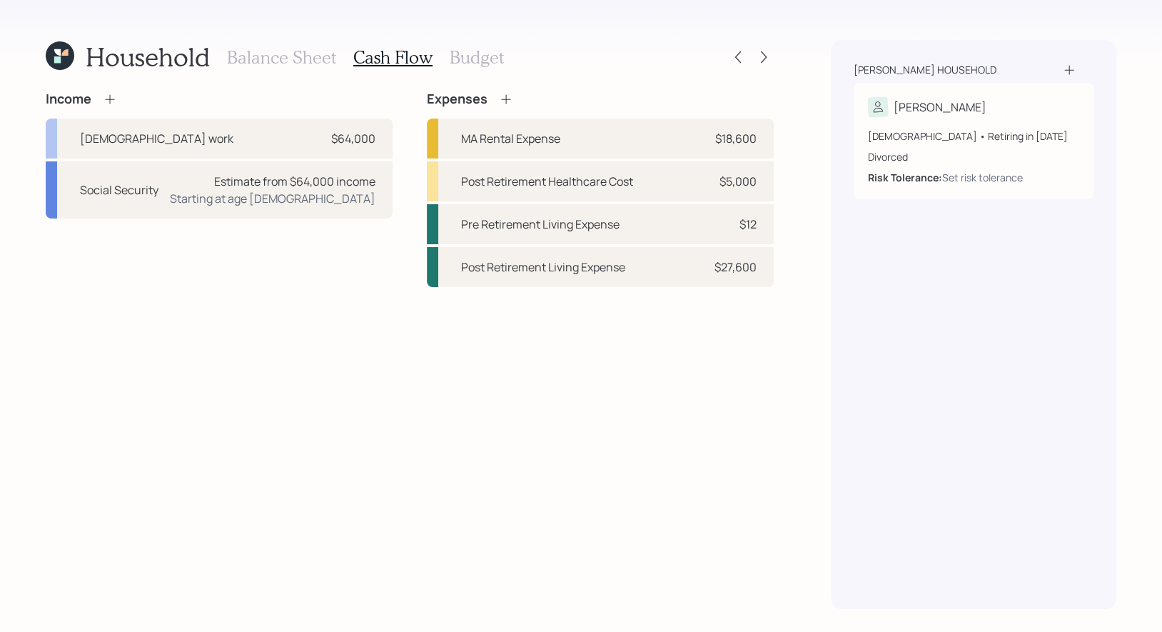
click at [284, 59] on h3 "Balance Sheet" at bounding box center [281, 57] width 109 height 21
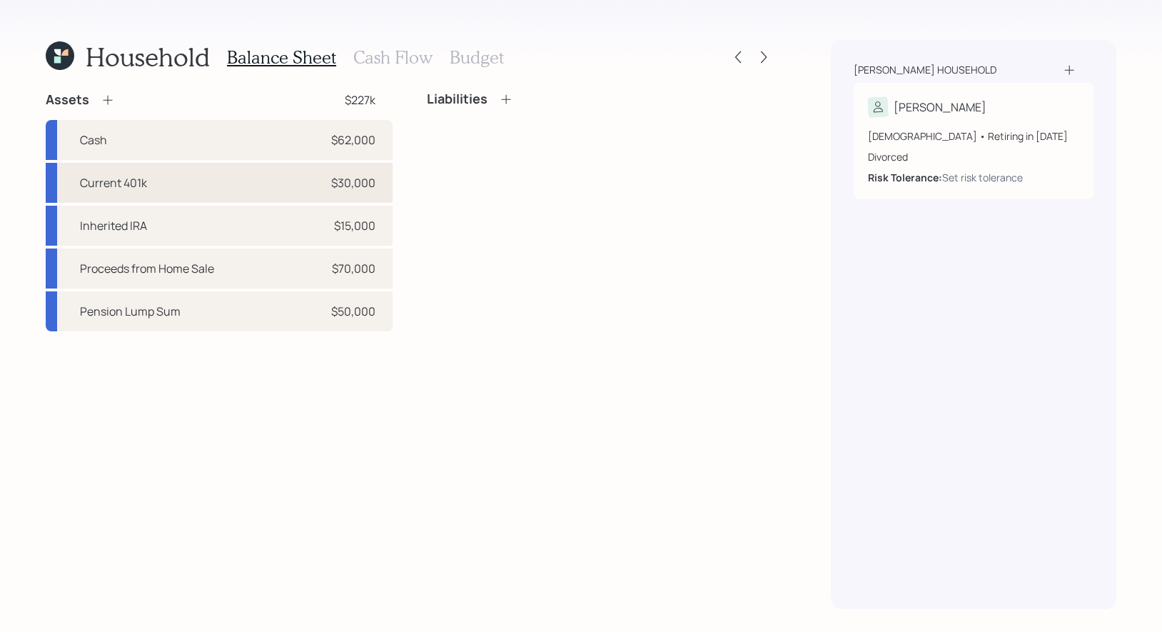
click at [177, 180] on div "Current 401k $30,000" at bounding box center [219, 183] width 347 height 40
select select "company_sponsored"
select select "balanced"
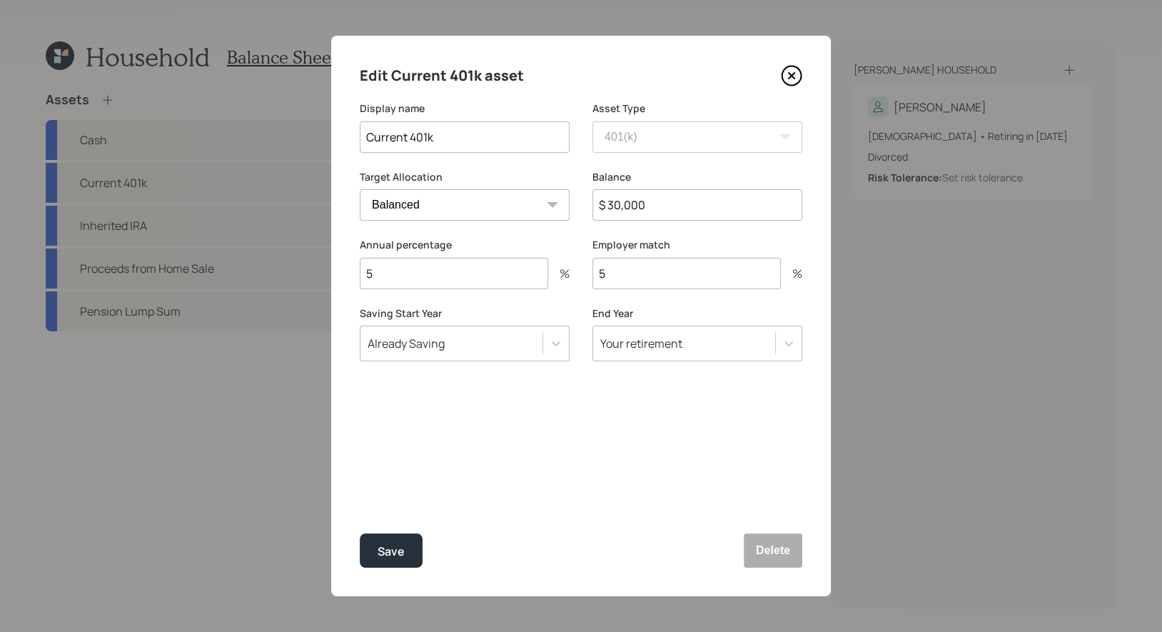
click at [398, 280] on input "5" at bounding box center [454, 273] width 188 height 31
type input "10"
click at [393, 554] on div "Save" at bounding box center [391, 551] width 27 height 19
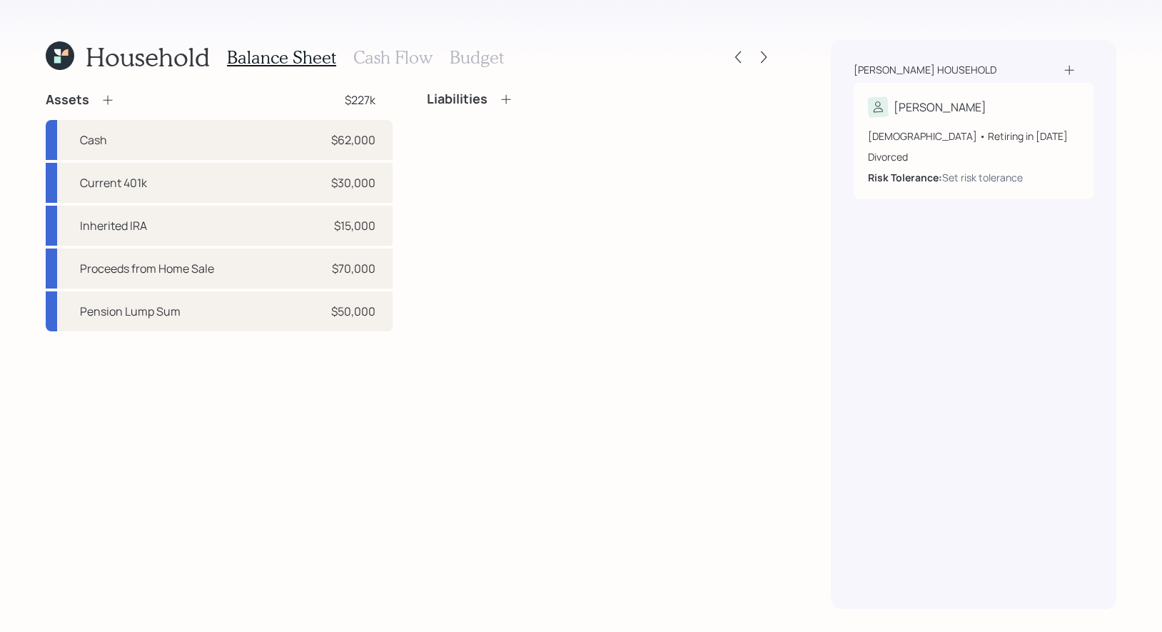
click at [464, 52] on h3 "Budget" at bounding box center [477, 57] width 54 height 21
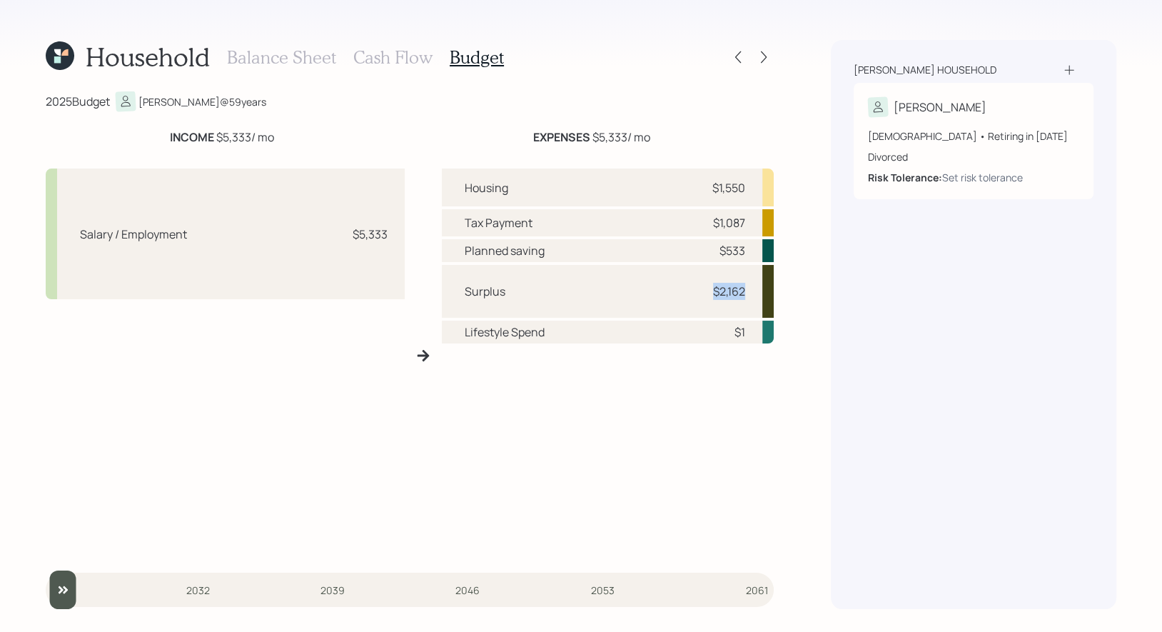
drag, startPoint x: 750, startPoint y: 295, endPoint x: 715, endPoint y: 295, distance: 35.0
click at [715, 295] on div "Surplus $2,162" at bounding box center [608, 291] width 332 height 53
click at [378, 55] on h3 "Cash Flow" at bounding box center [392, 57] width 79 height 21
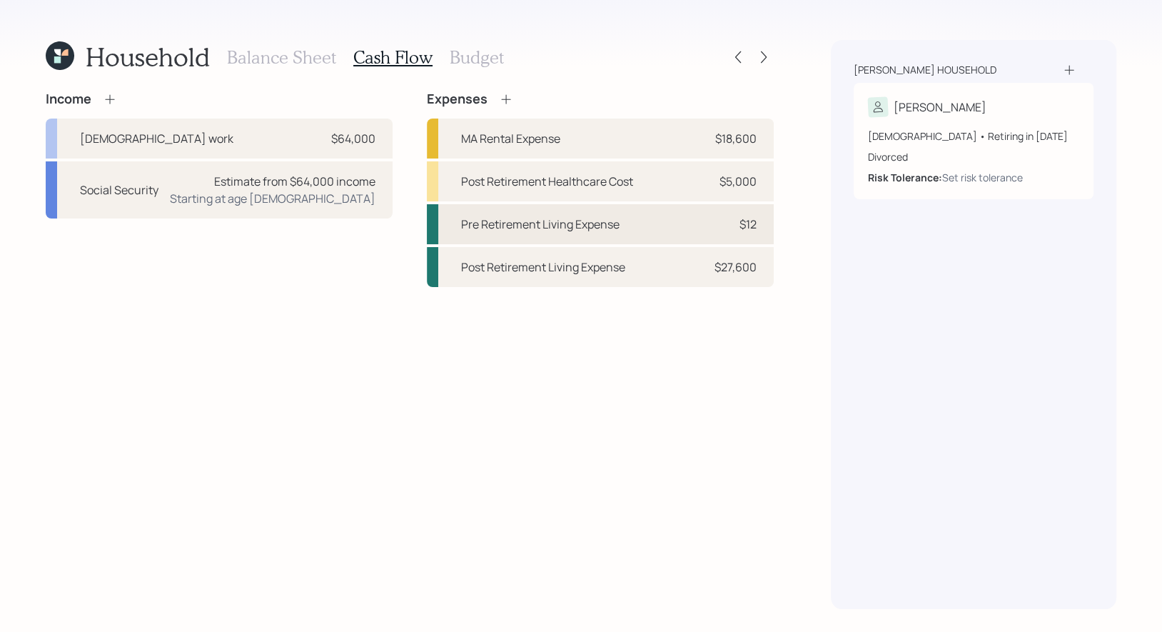
click at [547, 218] on div "Pre Retirement Living Expense" at bounding box center [540, 224] width 158 height 17
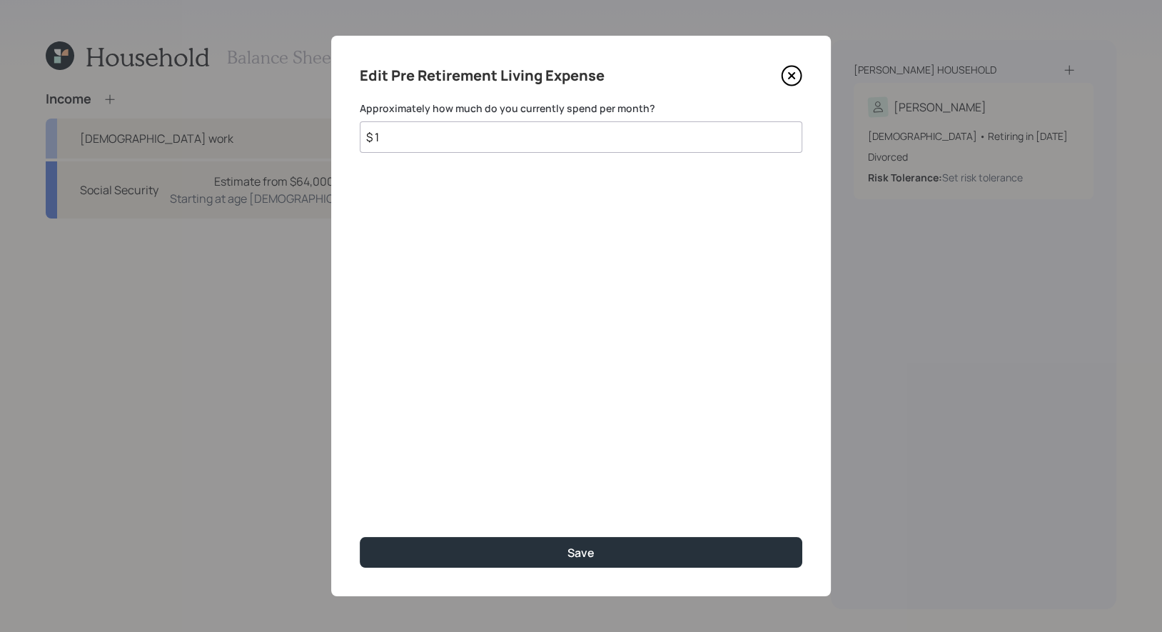
click at [418, 152] on input "$ 1" at bounding box center [581, 136] width 443 height 31
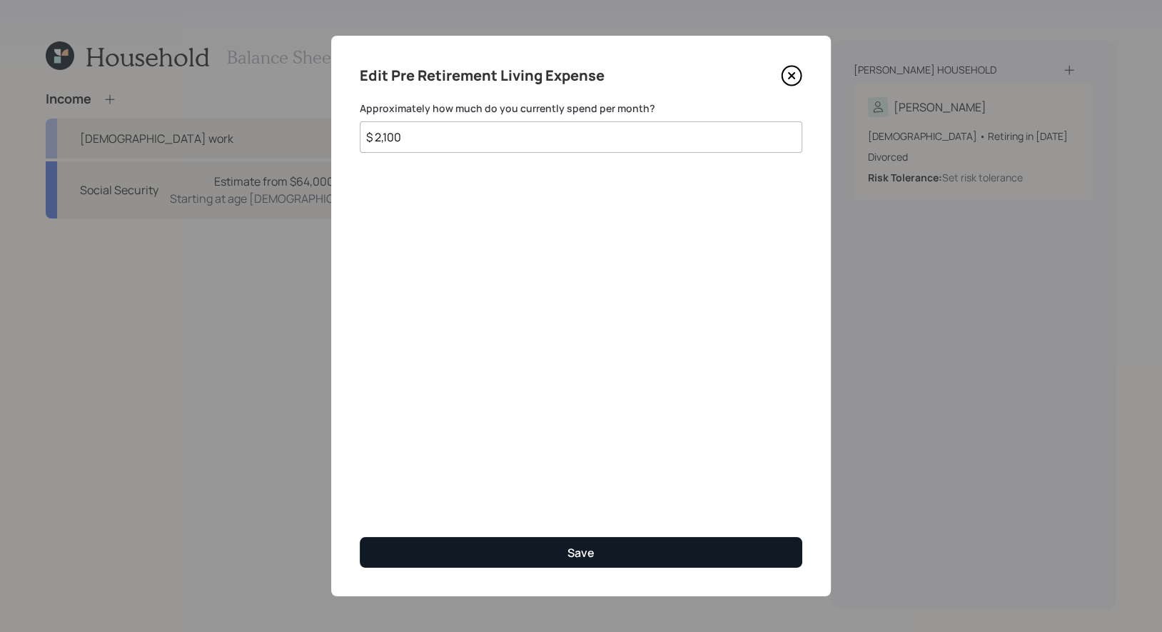
type input "$ 2,100"
click at [501, 546] on button "Save" at bounding box center [581, 552] width 443 height 31
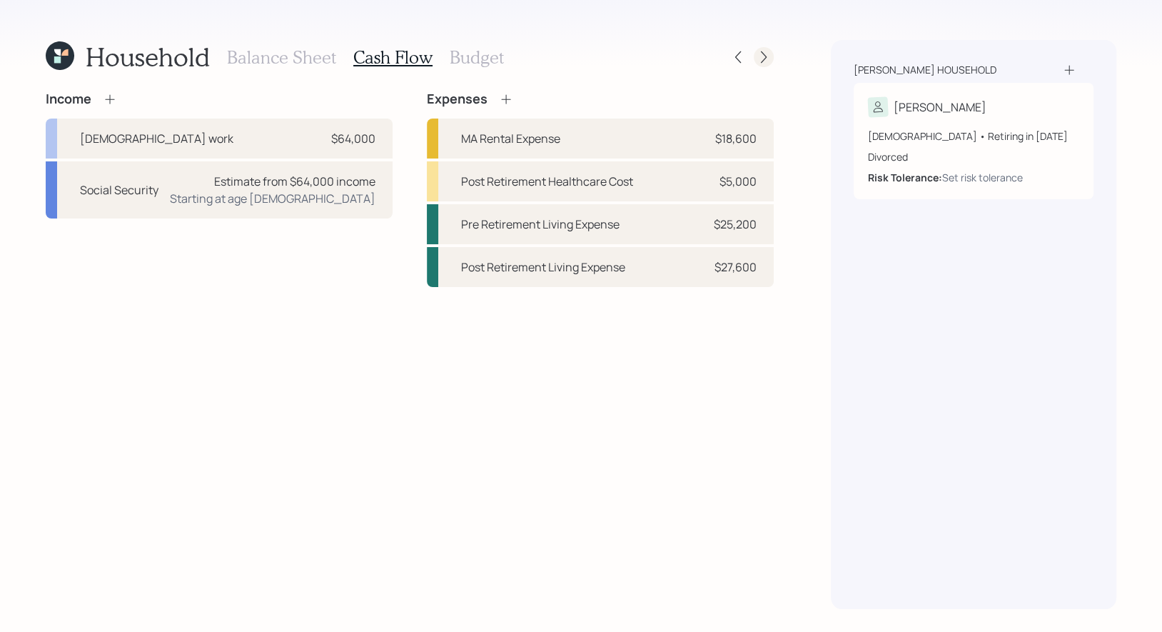
click at [763, 62] on icon at bounding box center [764, 57] width 14 height 14
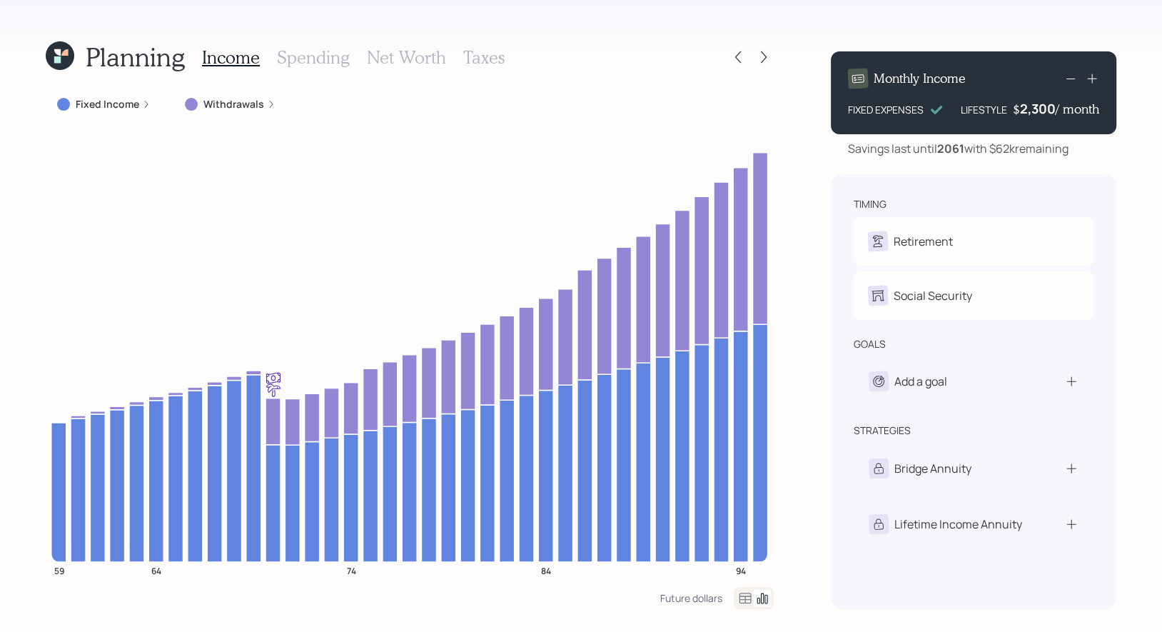
click at [413, 56] on h3 "Net Worth" at bounding box center [406, 57] width 79 height 21
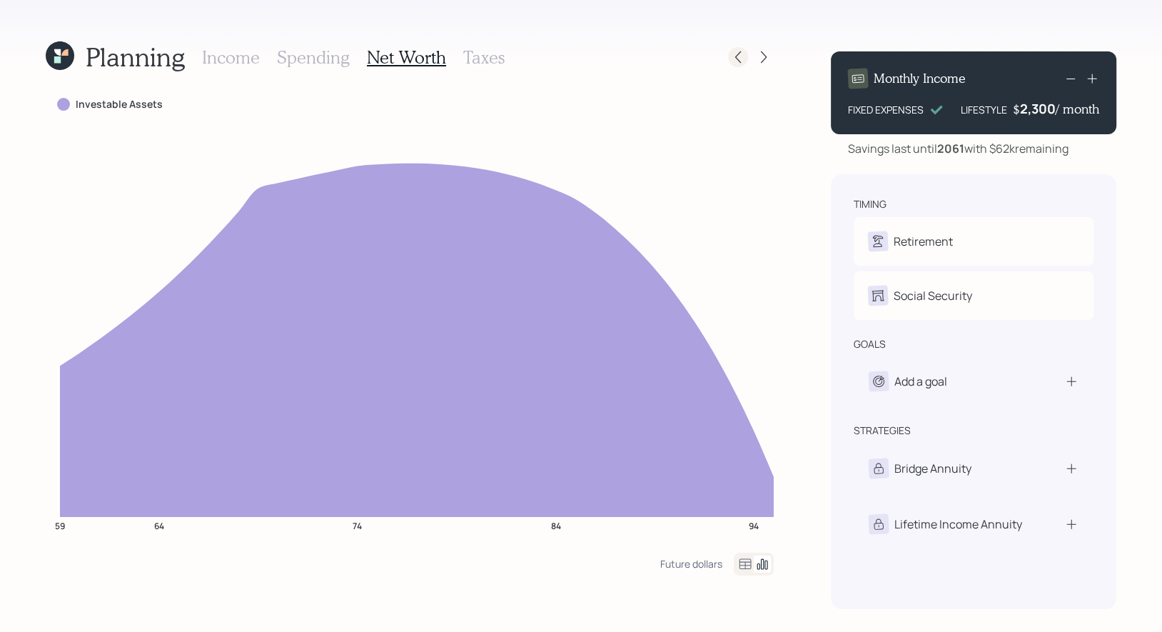
click at [741, 64] on icon at bounding box center [738, 57] width 14 height 14
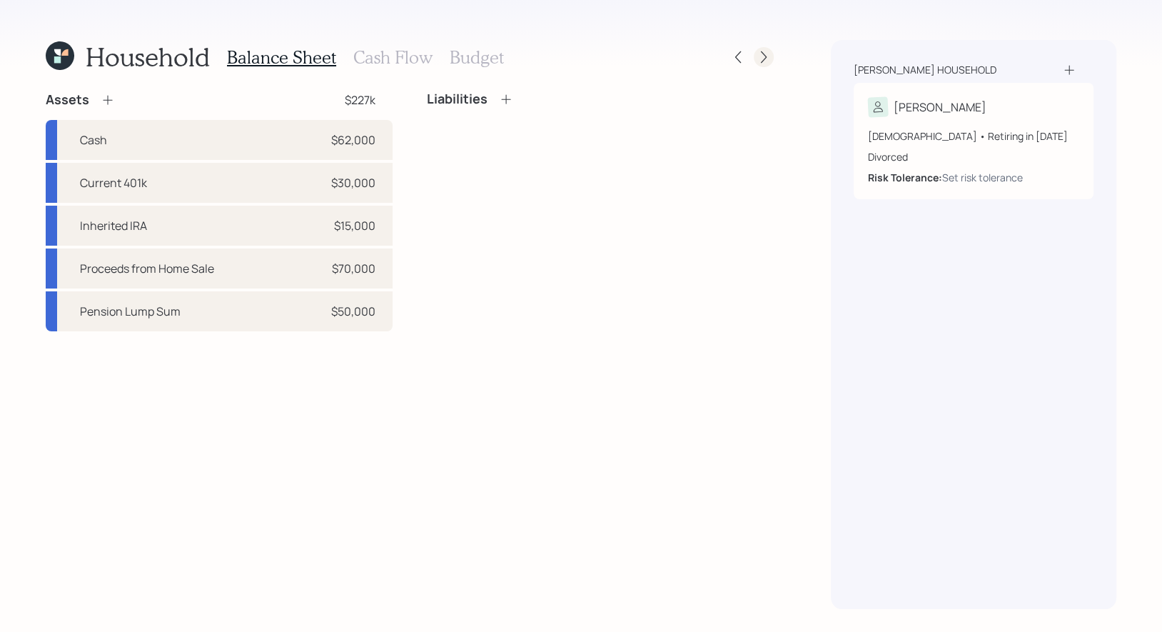
click at [764, 59] on icon at bounding box center [764, 57] width 6 height 12
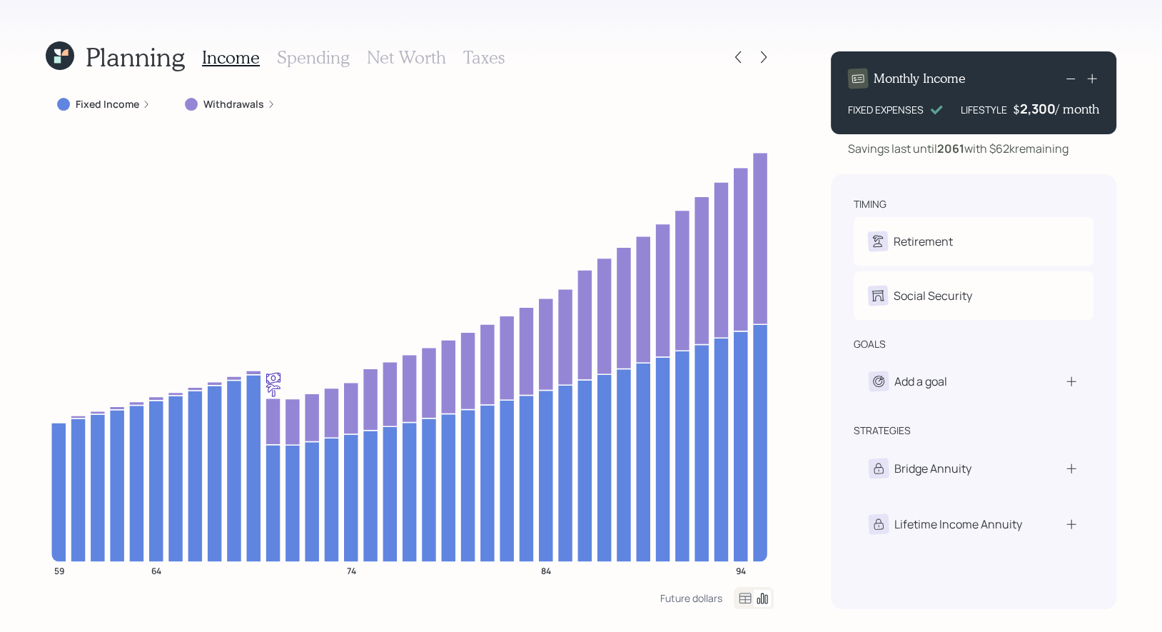
click at [764, 59] on icon at bounding box center [764, 57] width 6 height 12
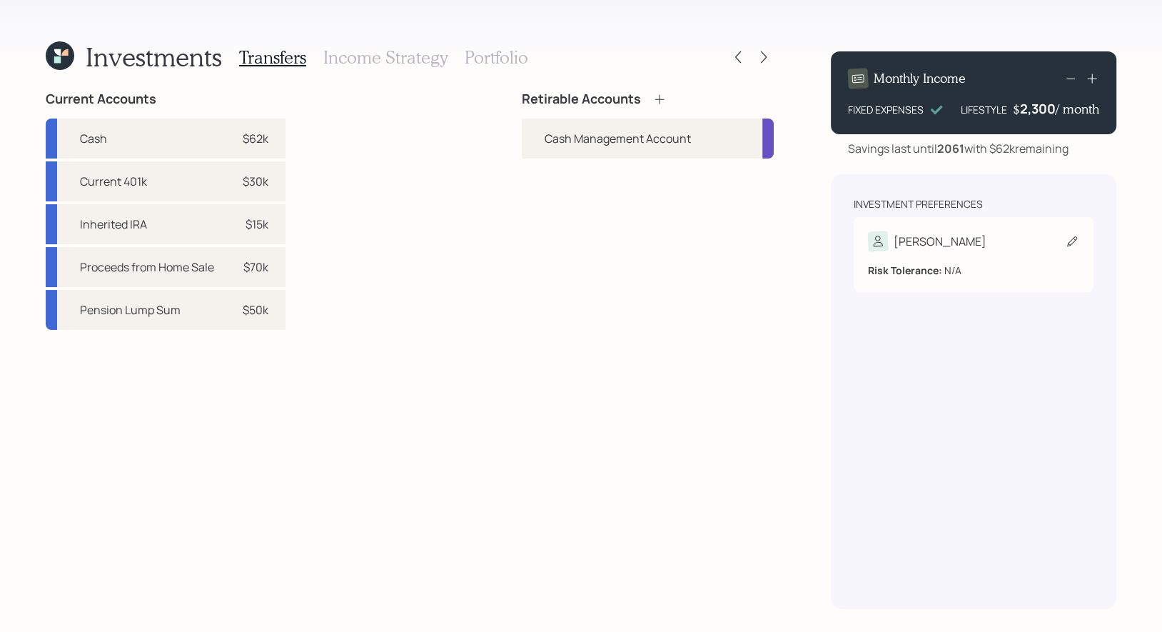
click at [1081, 242] on div "Lisa Risk Tolerance: N/A" at bounding box center [974, 254] width 240 height 75
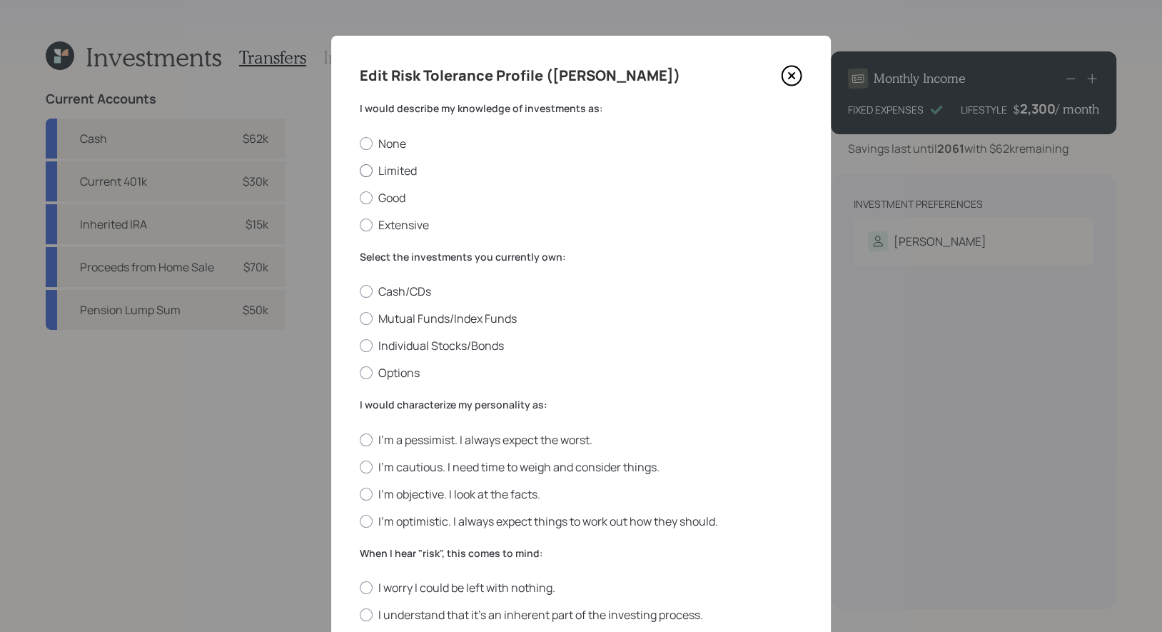
click at [409, 170] on label "Limited" at bounding box center [581, 171] width 443 height 16
click at [360, 170] on input "Limited" at bounding box center [359, 170] width 1 height 1
radio input "true"
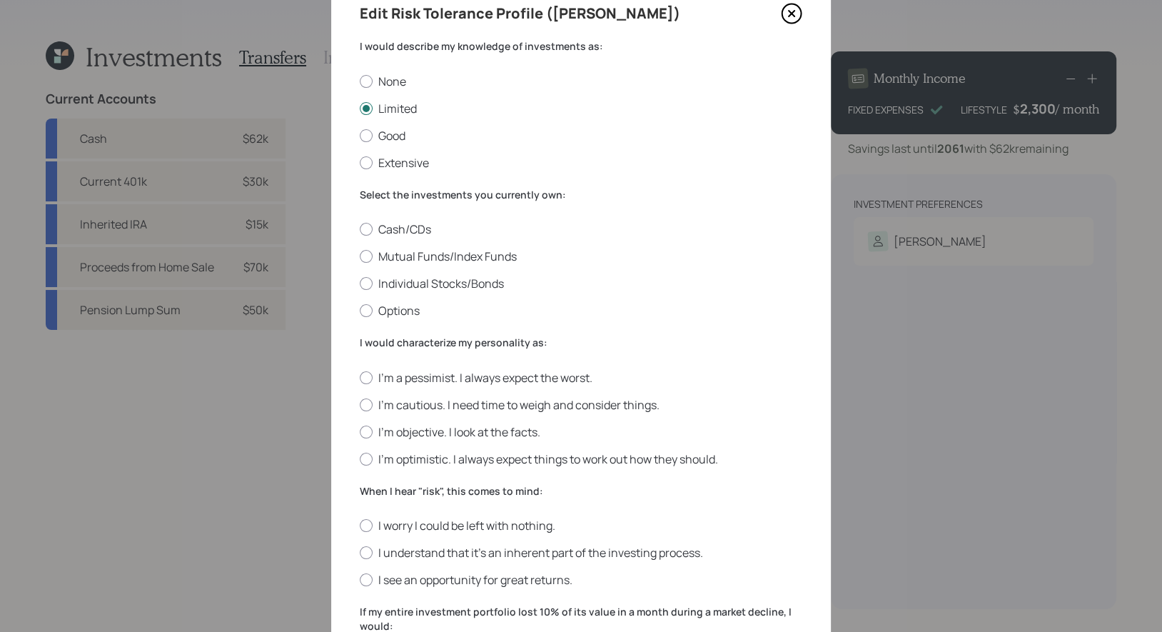
scroll to position [65, 0]
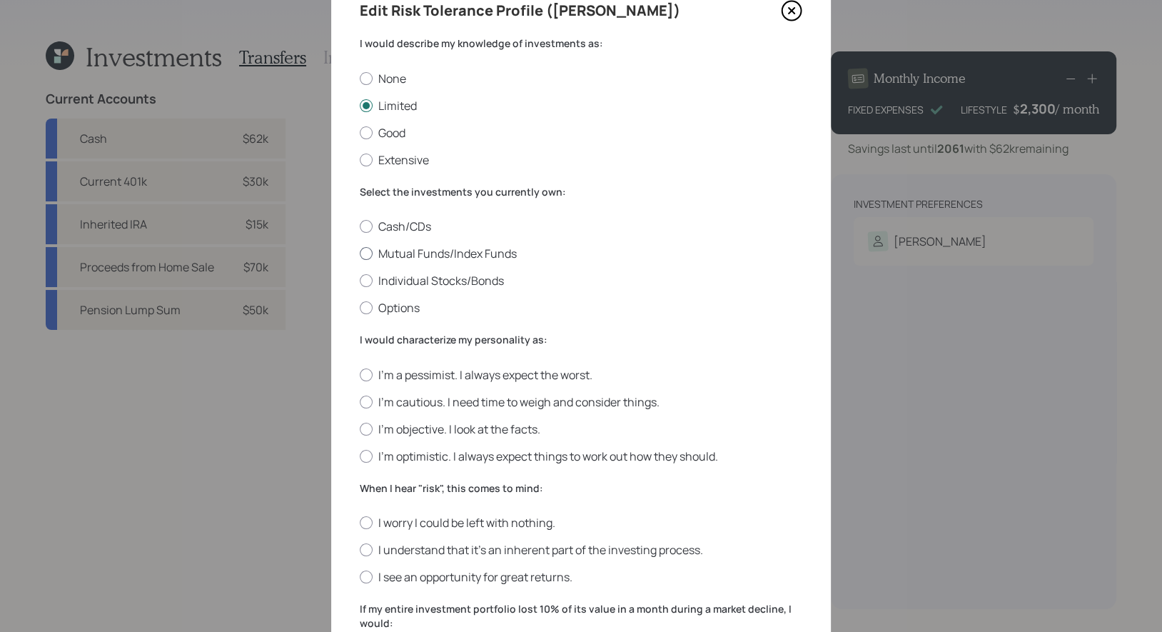
click at [446, 253] on label "Mutual Funds/Index Funds" at bounding box center [581, 254] width 443 height 16
click at [360, 253] on input "Mutual Funds/Index Funds" at bounding box center [359, 253] width 1 height 1
radio input "true"
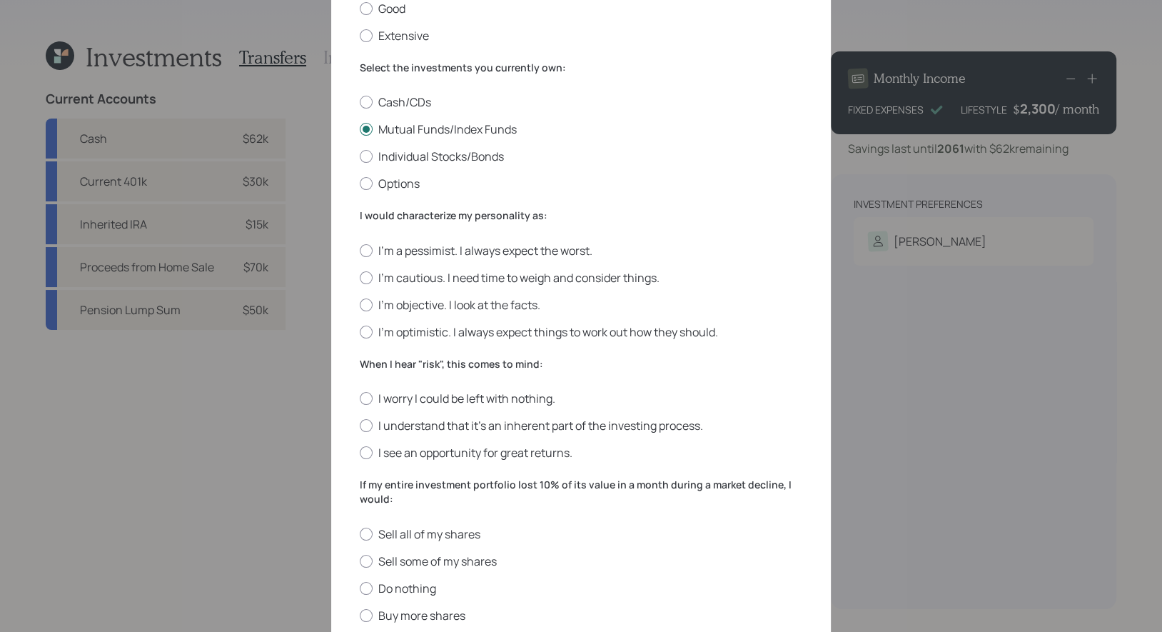
scroll to position [190, 0]
click at [483, 306] on label "I'm objective. I look at the facts." at bounding box center [581, 304] width 443 height 16
click at [360, 304] on input "I'm objective. I look at the facts." at bounding box center [359, 303] width 1 height 1
radio input "true"
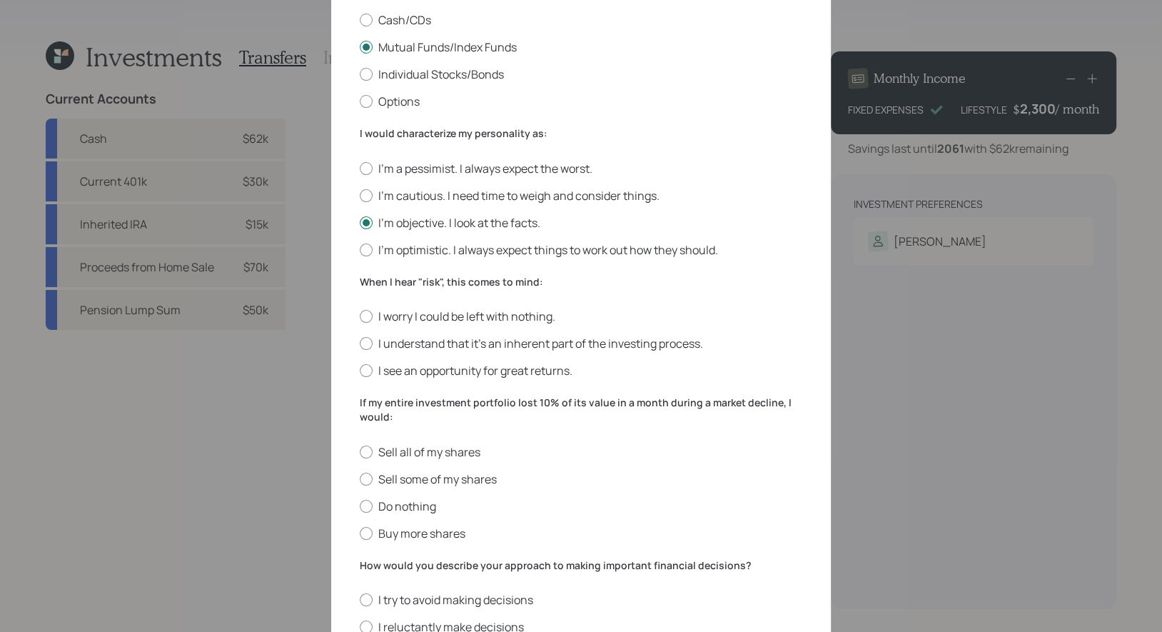
scroll to position [273, 0]
click at [577, 345] on label "I understand that it’s an inherent part of the investing process." at bounding box center [581, 342] width 443 height 16
click at [360, 343] on input "I understand that it’s an inherent part of the investing process." at bounding box center [359, 342] width 1 height 1
radio input "true"
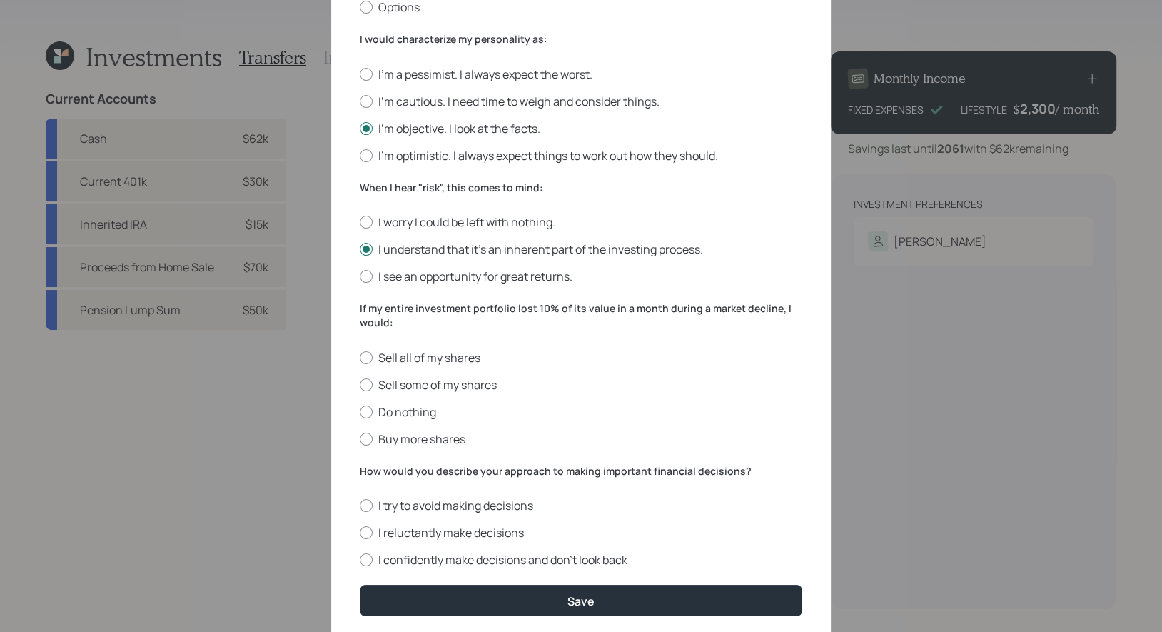
scroll to position [372, 0]
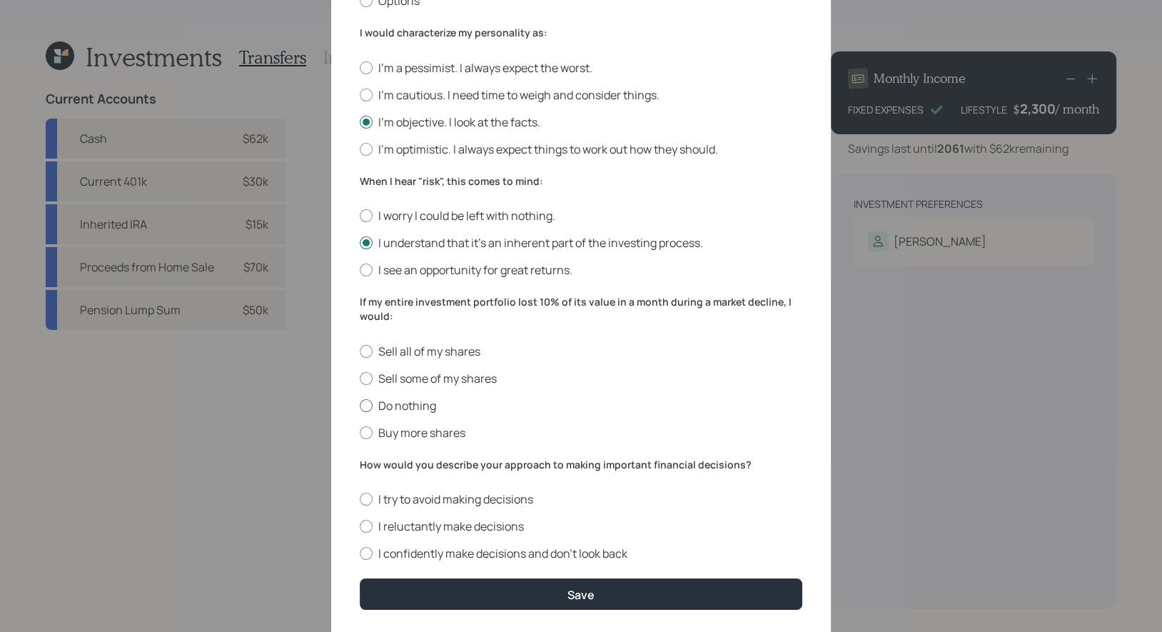
click at [385, 410] on label "Do nothing" at bounding box center [581, 406] width 443 height 16
click at [360, 405] on input "Do nothing" at bounding box center [359, 405] width 1 height 1
radio input "true"
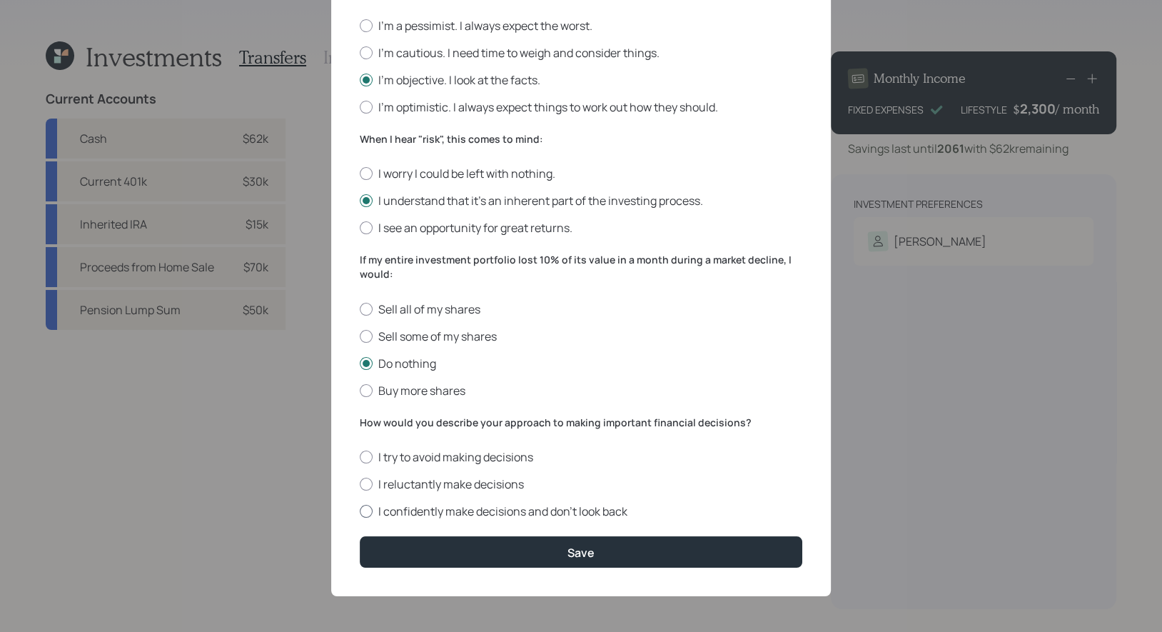
click at [569, 506] on label "I confidently make decisions and don’t look back" at bounding box center [581, 511] width 443 height 16
click at [360, 511] on input "I confidently make decisions and don’t look back" at bounding box center [359, 511] width 1 height 1
radio input "true"
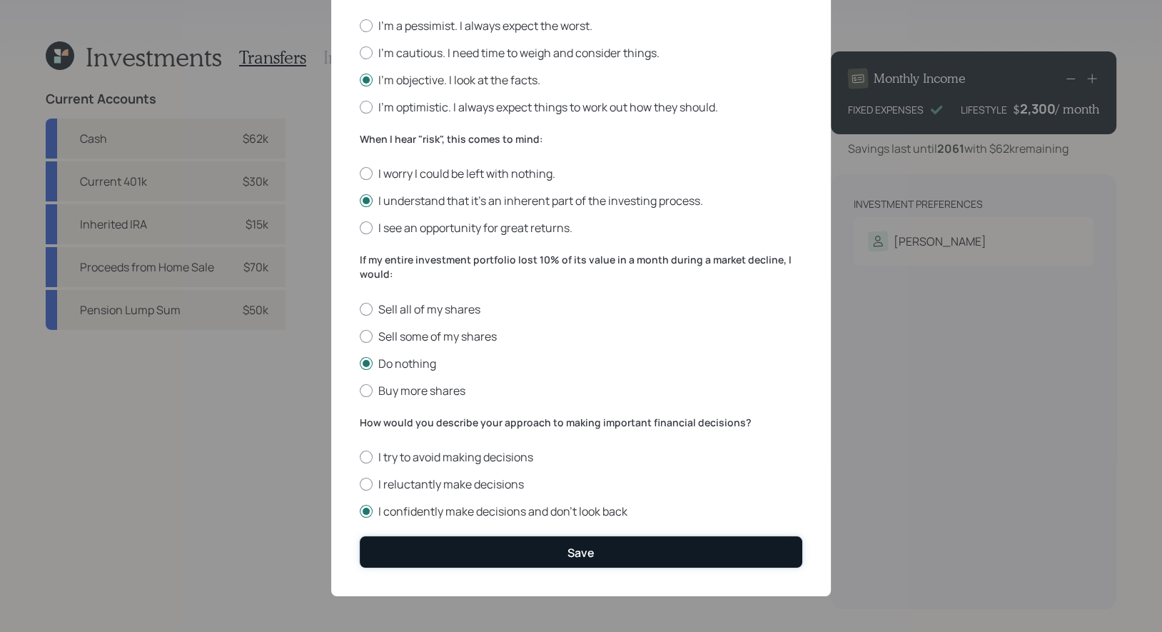
click at [552, 550] on button "Save" at bounding box center [581, 551] width 443 height 31
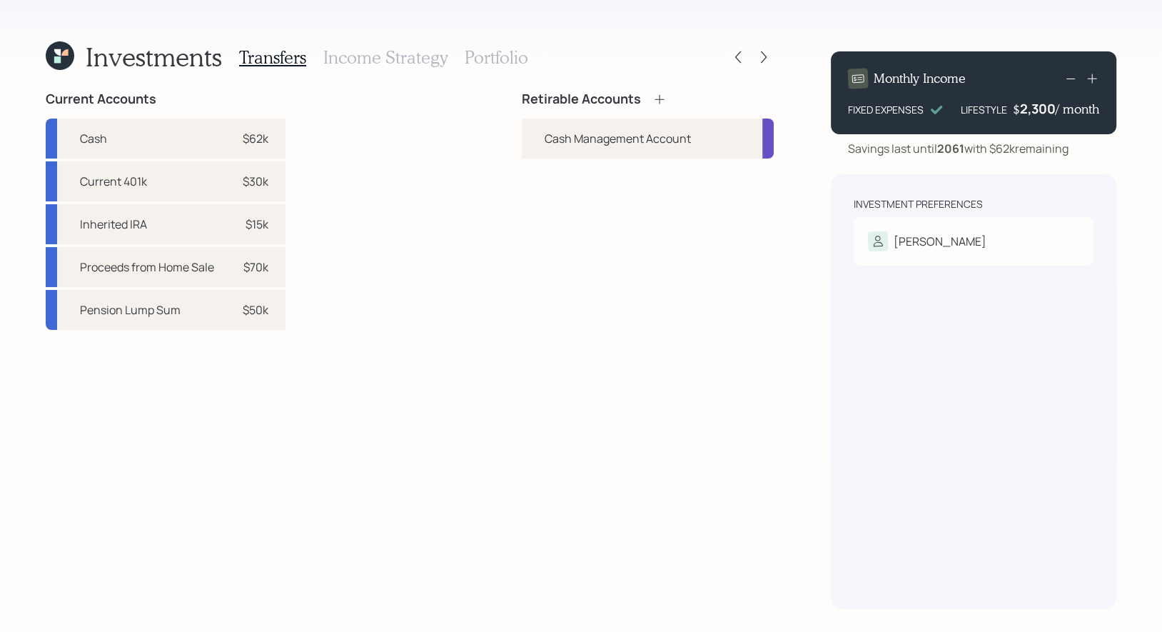
click at [661, 99] on icon at bounding box center [659, 98] width 9 height 9
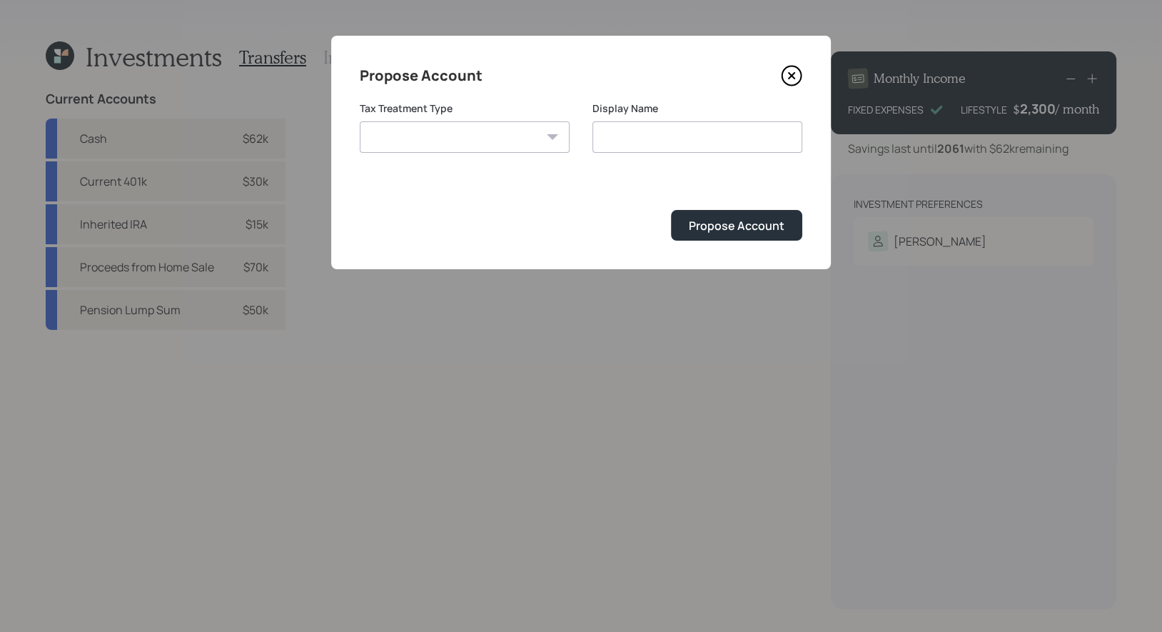
click at [506, 137] on select "Roth Taxable Traditional" at bounding box center [465, 136] width 210 height 31
select select "taxable"
click at [360, 121] on select "Roth Taxable Traditional" at bounding box center [465, 136] width 210 height 31
click at [665, 144] on input "Taxable" at bounding box center [697, 136] width 210 height 31
type input "Taxable Brokerage"
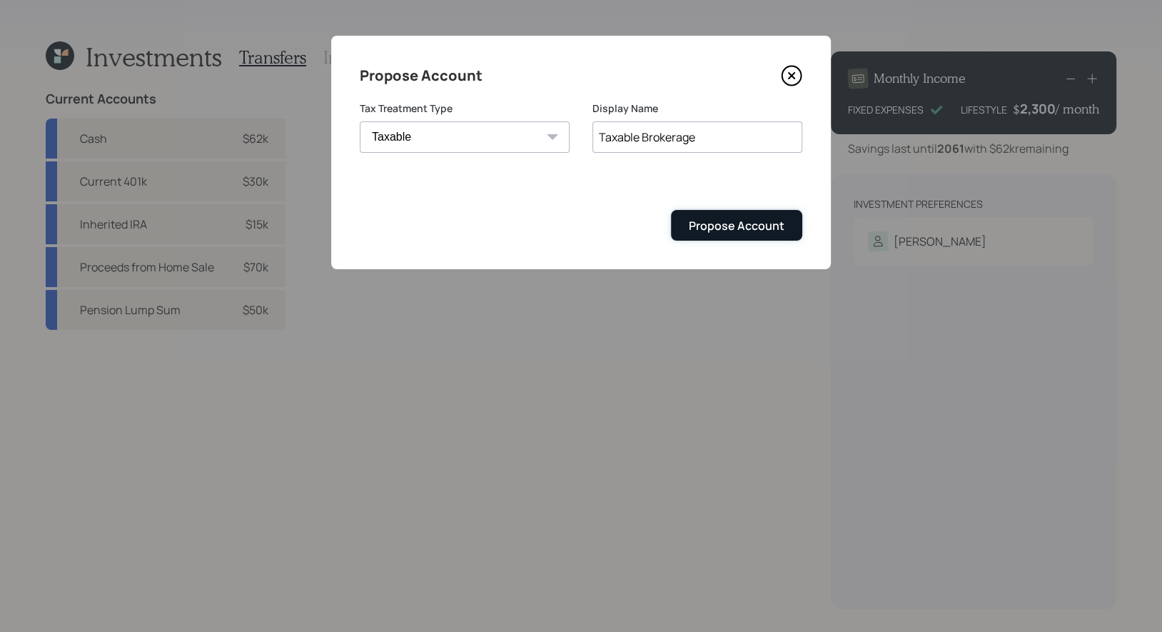
click at [746, 223] on div "Propose Account" at bounding box center [737, 226] width 96 height 16
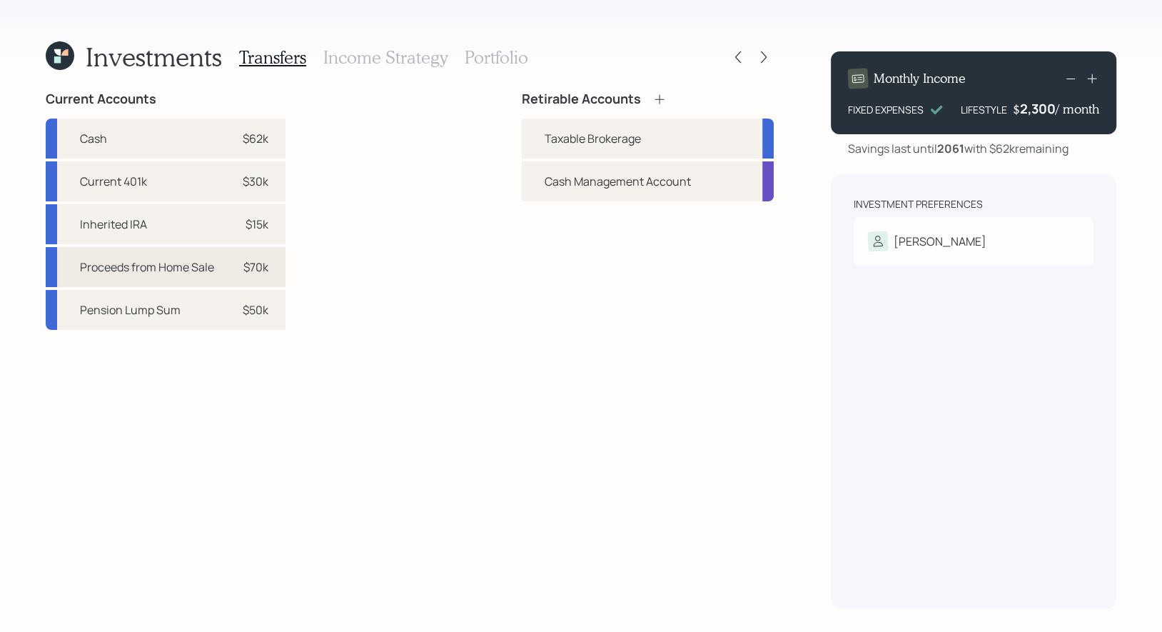
click at [258, 271] on div "$70k" at bounding box center [255, 266] width 25 height 17
click at [554, 133] on div "Taxable Brokerage" at bounding box center [593, 138] width 96 height 17
select select "56ad5021-45db-452f-876e-0b140fa44b34"
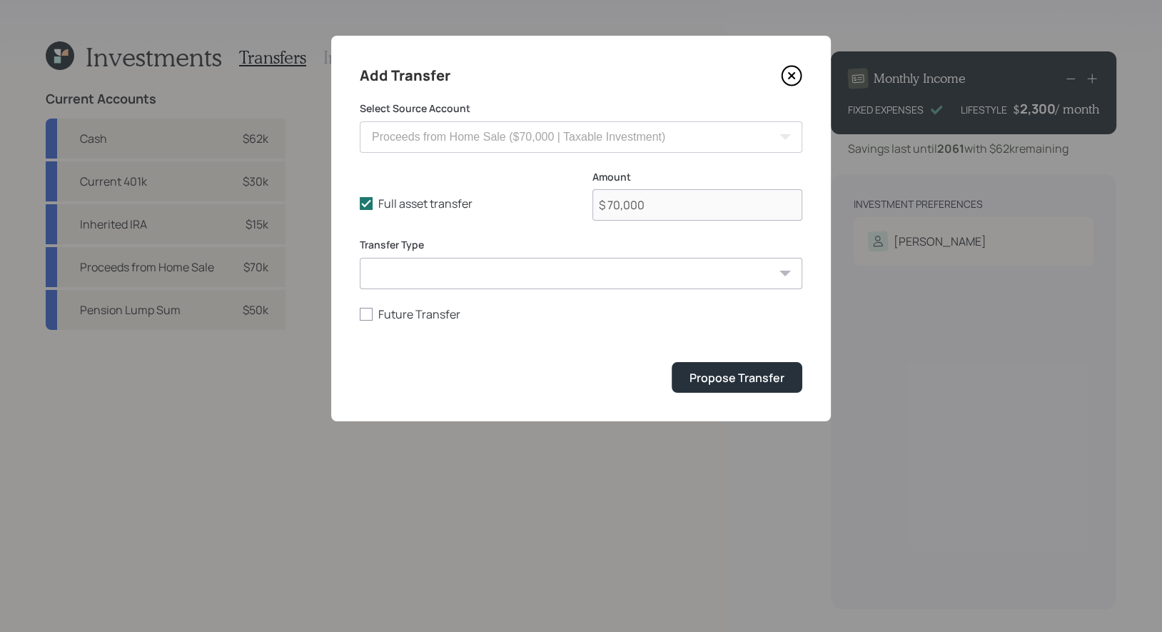
click at [468, 276] on select "ACAT Transfer Non ACAT Transfer Capitalize Rollover Rollover Deposit" at bounding box center [581, 273] width 443 height 31
select select "deposit"
click at [360, 258] on select "ACAT Transfer Non ACAT Transfer Capitalize Rollover Rollover Deposit" at bounding box center [581, 273] width 443 height 31
click at [720, 383] on div "Propose Transfer" at bounding box center [737, 378] width 95 height 16
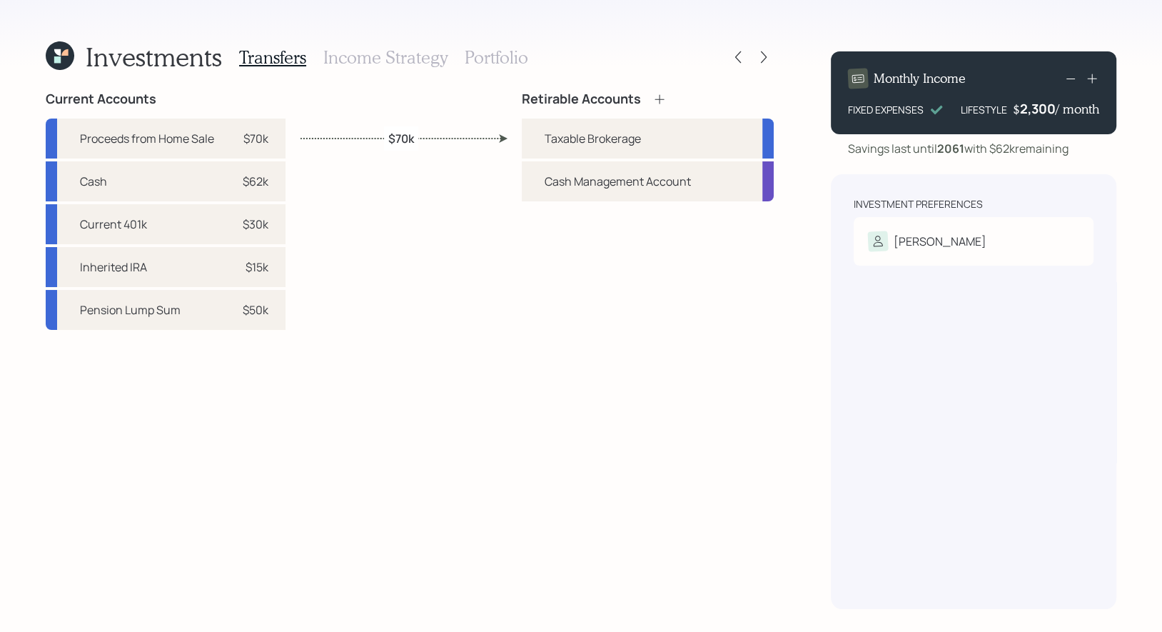
click at [661, 96] on icon at bounding box center [659, 99] width 14 height 14
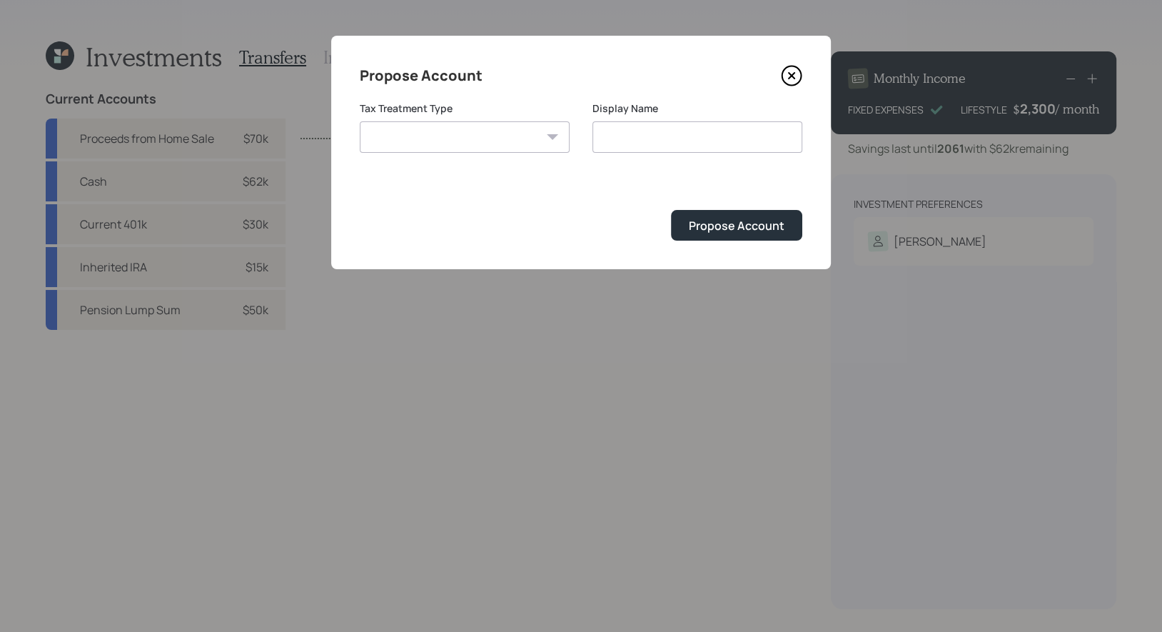
click at [525, 142] on select "Roth Taxable Traditional" at bounding box center [465, 136] width 210 height 31
select select "traditional"
click at [360, 121] on select "Roth Taxable Traditional" at bounding box center [465, 136] width 210 height 31
click at [675, 138] on input "Traditional" at bounding box center [697, 136] width 210 height 31
type input "Traditional IRA"
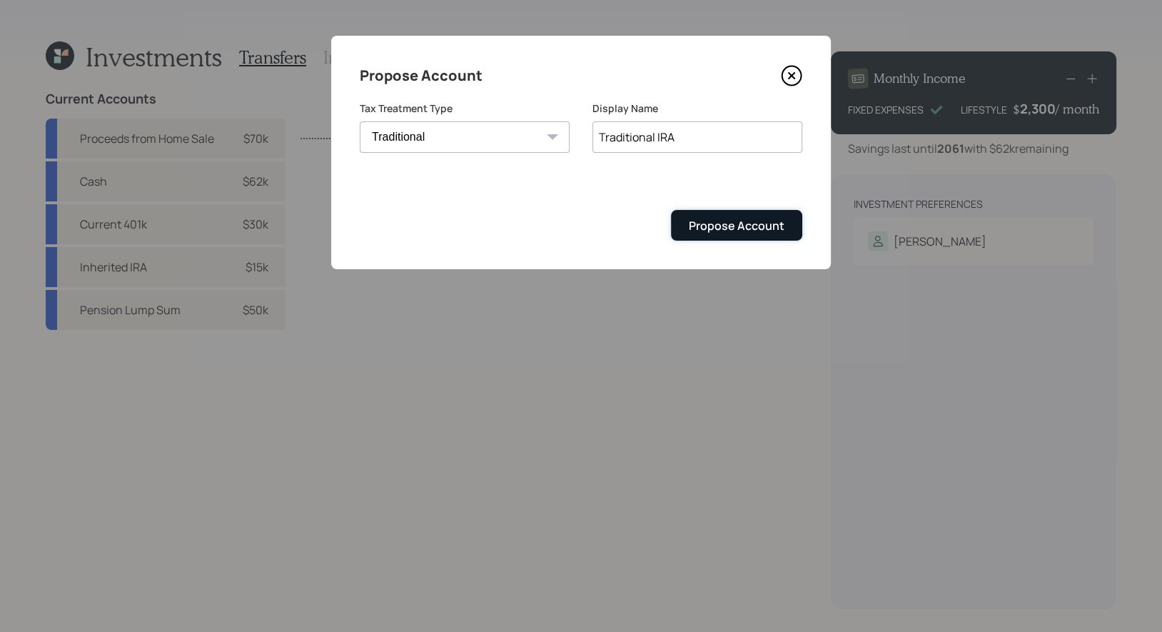
click at [719, 233] on div "Propose Account" at bounding box center [737, 226] width 96 height 16
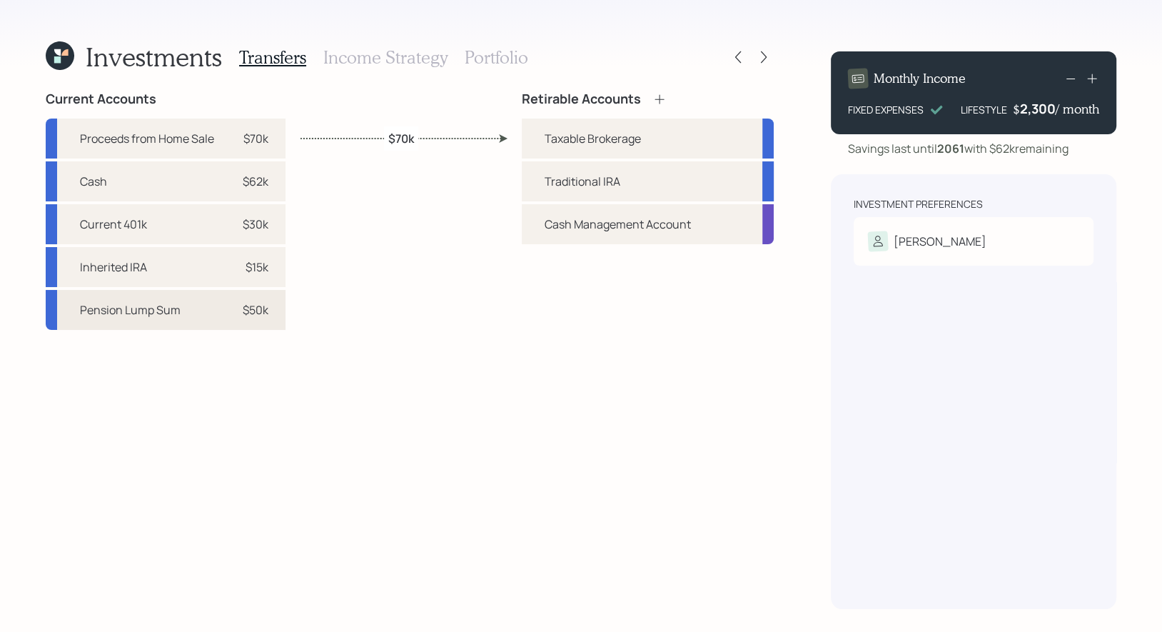
click at [236, 319] on div "Pension Lump Sum $50k" at bounding box center [166, 310] width 240 height 40
click at [542, 186] on div "Traditional IRA" at bounding box center [648, 181] width 252 height 40
select select "50da8adc-97f9-4c58-92d0-46072751c7ee"
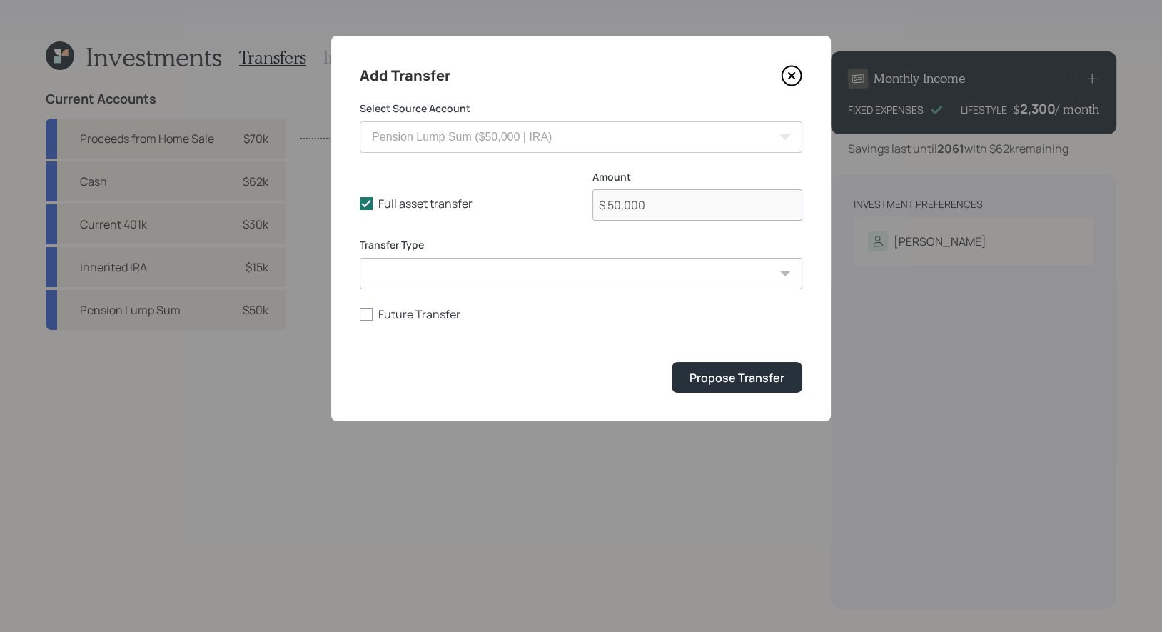
click at [485, 273] on select "ACAT Transfer Non ACAT Transfer Capitalize Rollover Rollover Deposit" at bounding box center [581, 273] width 443 height 31
select select "rollover"
click at [360, 258] on select "ACAT Transfer Non ACAT Transfer Capitalize Rollover Rollover Deposit" at bounding box center [581, 273] width 443 height 31
click at [768, 383] on div "Propose Transfer" at bounding box center [737, 378] width 95 height 16
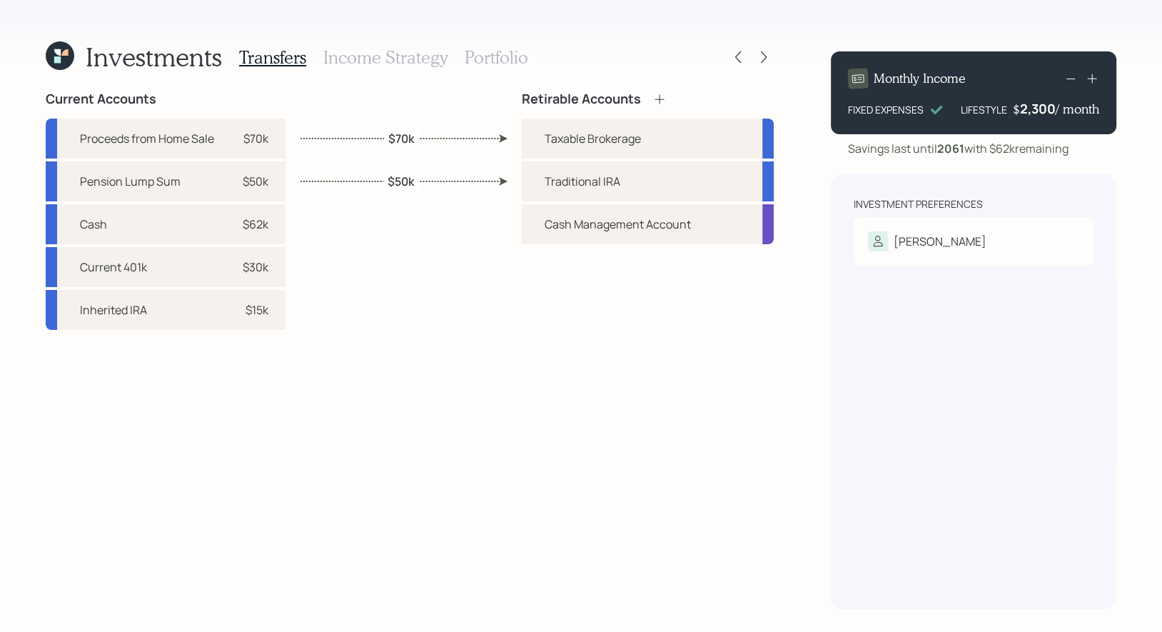
click at [494, 52] on h3 "Portfolio" at bounding box center [497, 57] width 64 height 21
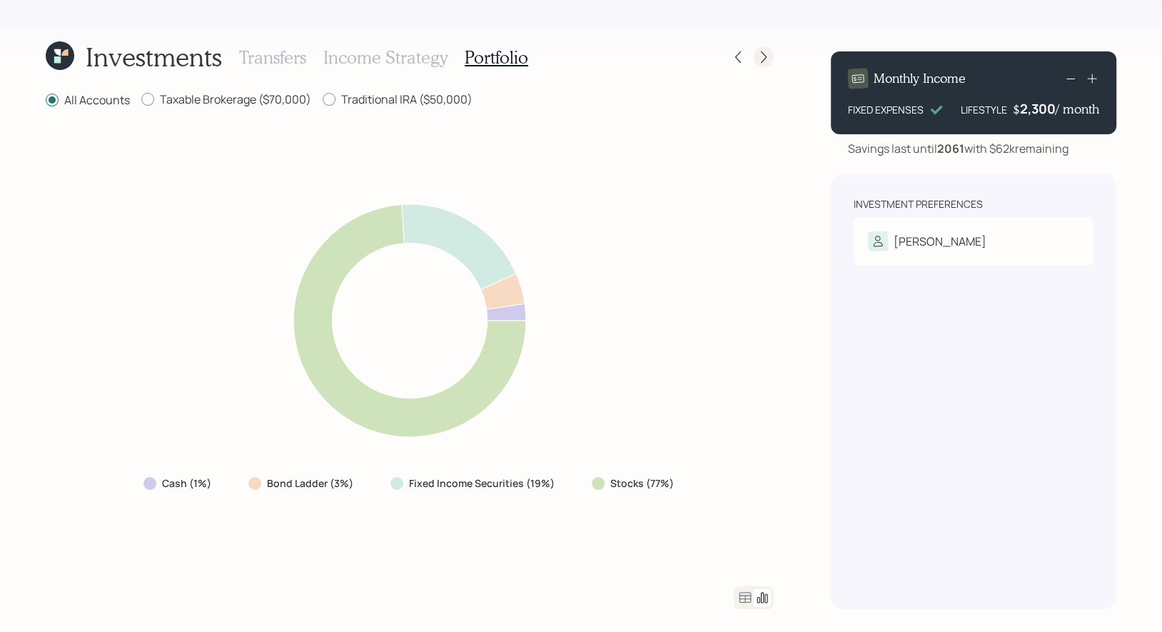
click at [762, 60] on icon at bounding box center [764, 57] width 14 height 14
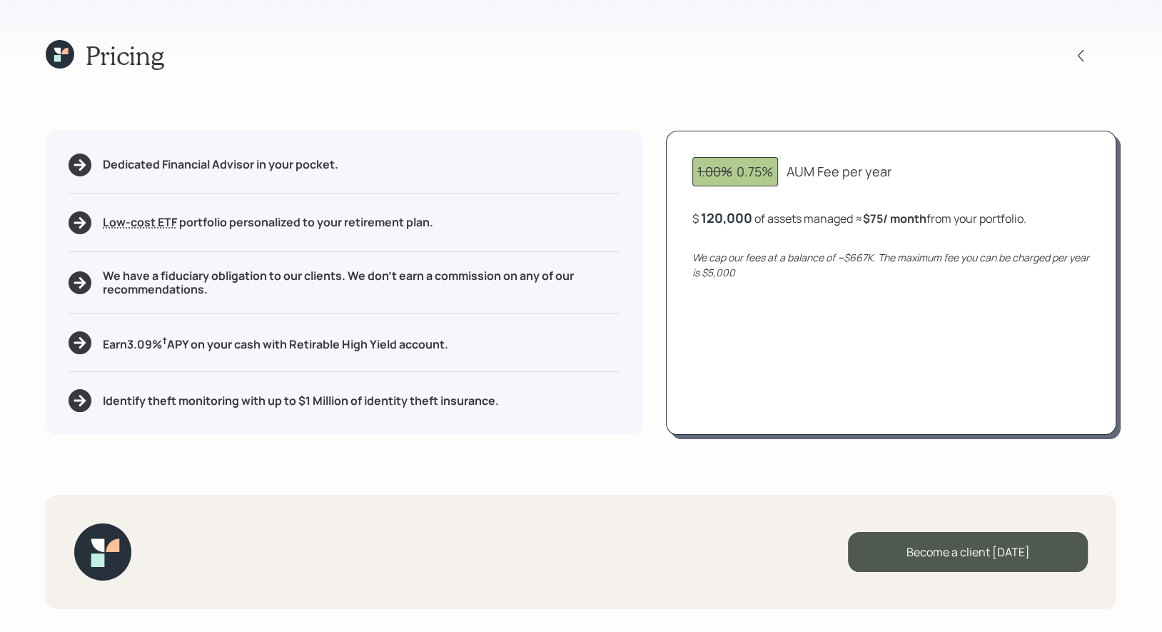
drag, startPoint x: 932, startPoint y: 221, endPoint x: 869, endPoint y: 221, distance: 62.8
click at [869, 221] on div "$ 120,000 of assets managed ≈ $75 / month from your portfolio ." at bounding box center [859, 218] width 334 height 18
click at [844, 318] on div "1.00% 0.75% AUM Fee per year $ 120,000 of assets managed ≈ $75 / month from you…" at bounding box center [891, 283] width 450 height 304
click at [61, 55] on icon at bounding box center [60, 54] width 29 height 29
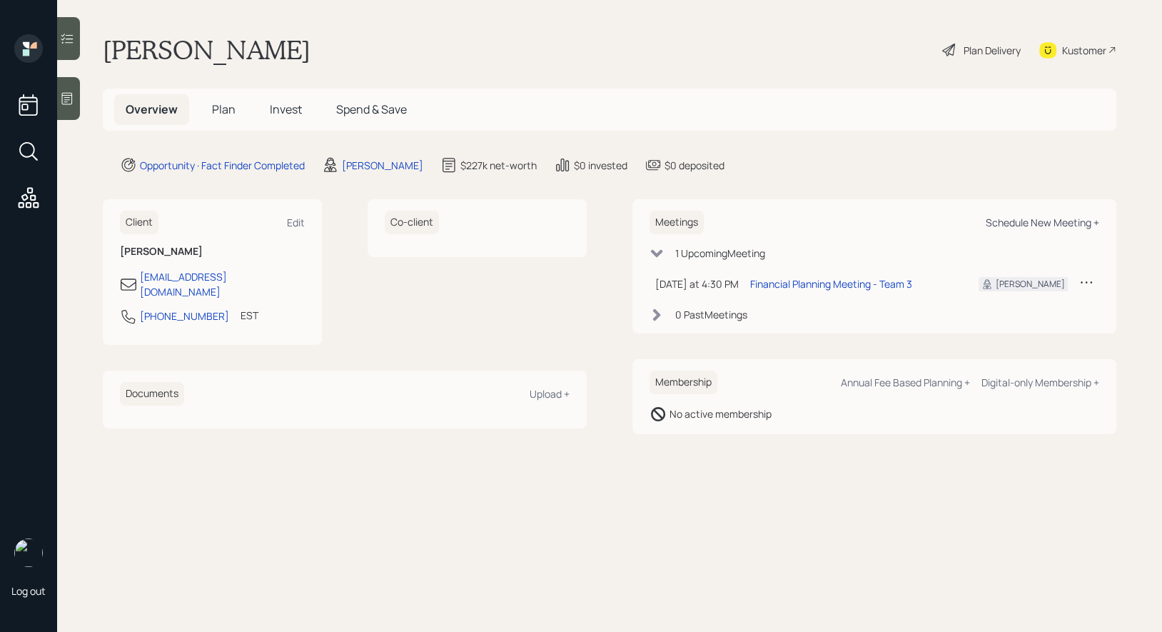
click at [1054, 220] on div "Schedule New Meeting +" at bounding box center [1043, 223] width 114 height 14
select select "8b79112e-3cfb-44f9-89e7-15267fe946c1"
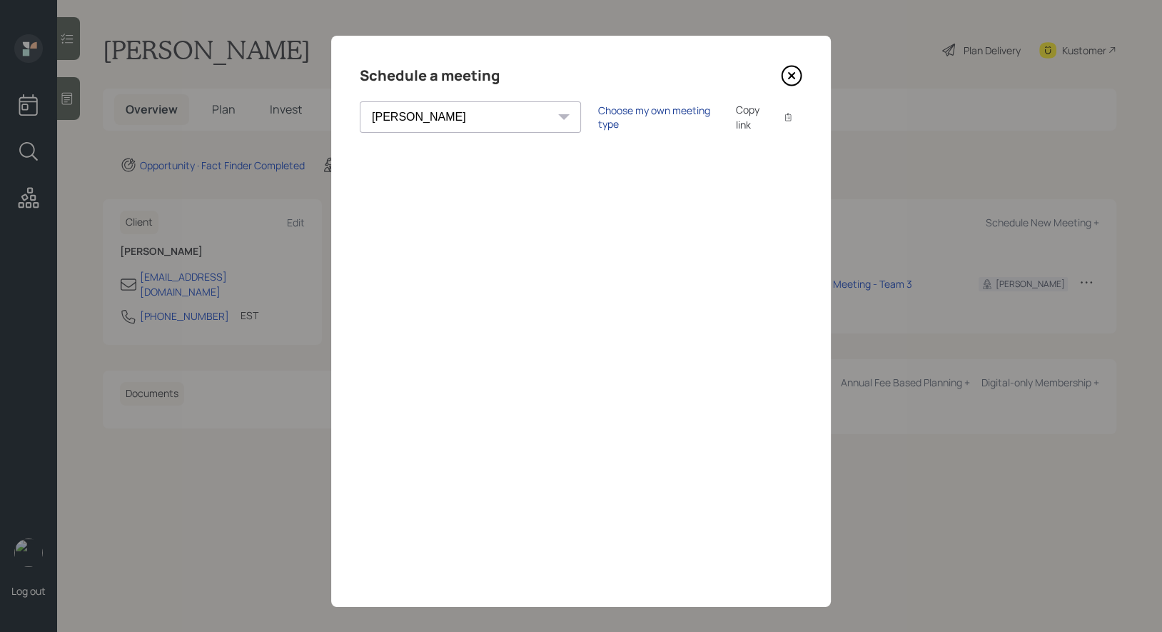
click at [598, 116] on div "Choose my own meeting type" at bounding box center [658, 117] width 120 height 27
click at [788, 71] on icon at bounding box center [791, 75] width 21 height 21
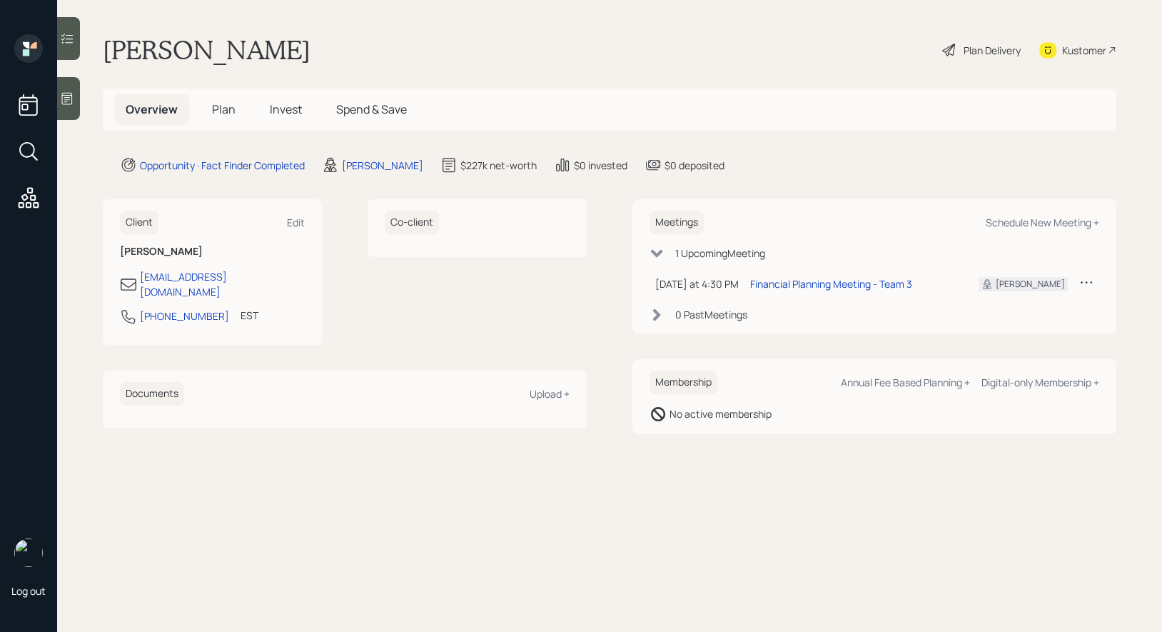
click at [218, 109] on span "Plan" at bounding box center [224, 109] width 24 height 16
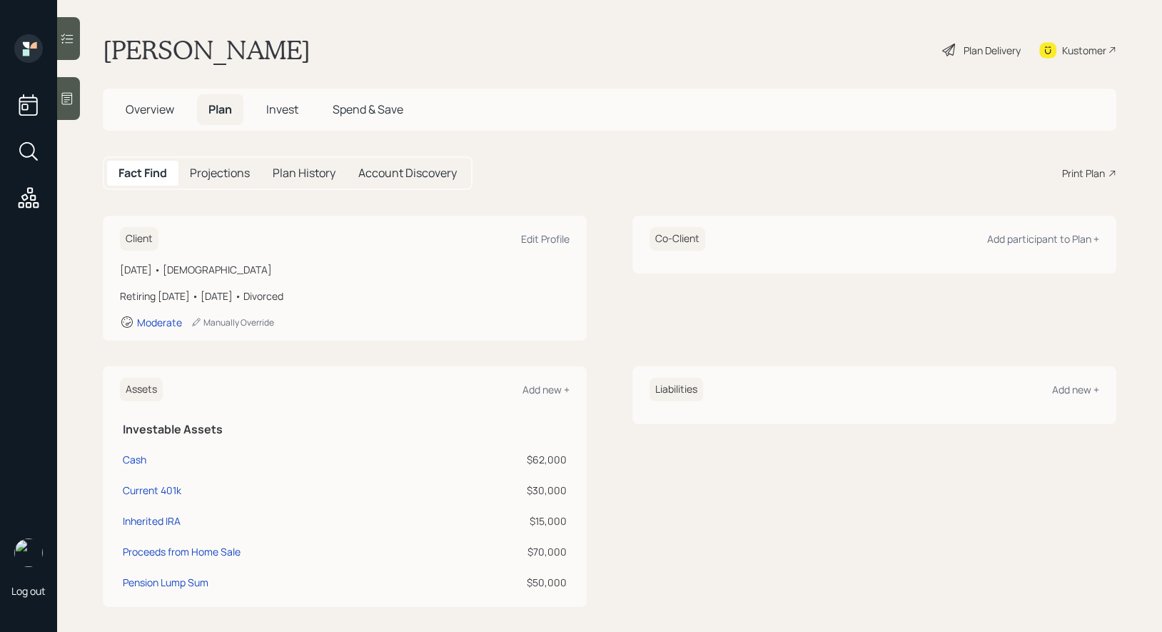
click at [1089, 173] on div "Print Plan" at bounding box center [1083, 173] width 43 height 15
